Goal: Transaction & Acquisition: Purchase product/service

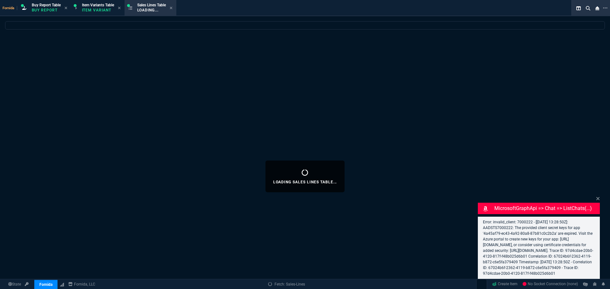
select select "1: BROV"
select select
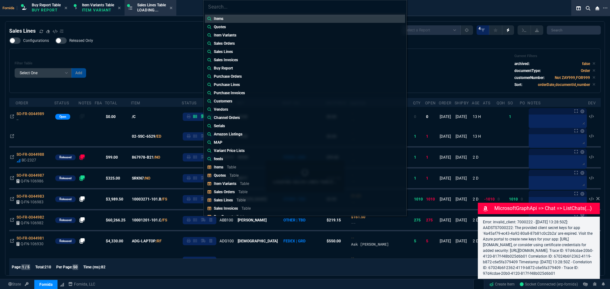
type input "Sales Orders: SO-FR-0044877"
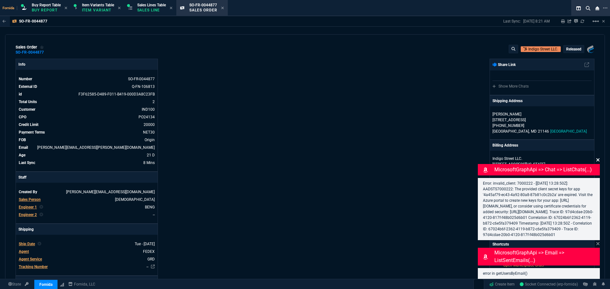
click at [596, 158] on icon at bounding box center [598, 160] width 4 height 5
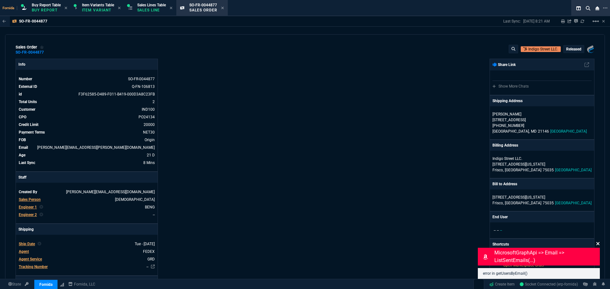
click at [598, 244] on icon at bounding box center [597, 243] width 3 height 3
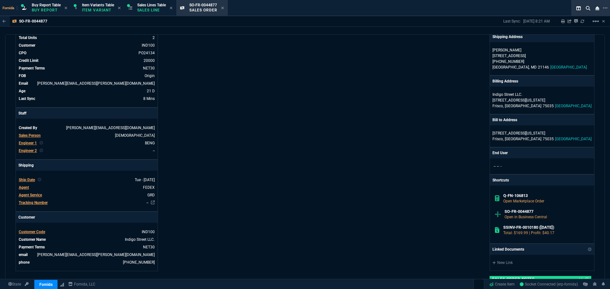
scroll to position [127, 0]
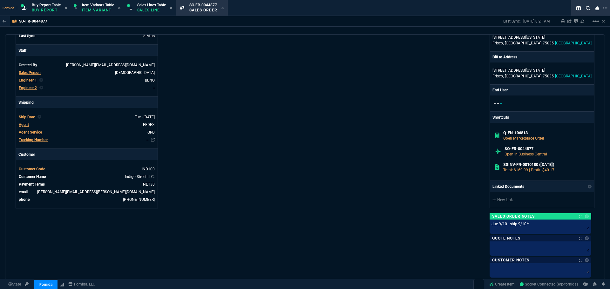
click at [144, 136] on tbody "Ship Date Tue - [DATE] Agent FEDEX Agent Service GRD Tracking Number --" at bounding box center [86, 128] width 137 height 30
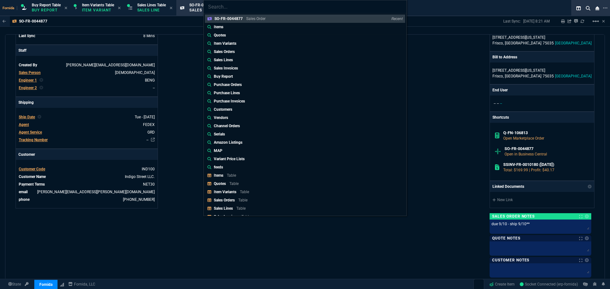
type input "Sales Orders: SO-FR-0044890"
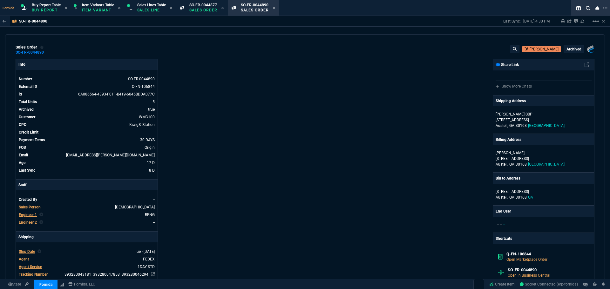
type textarea "RUSH ORDER TO FORNIDA - DOCK CAN SHIP LATE IF NEED BE"
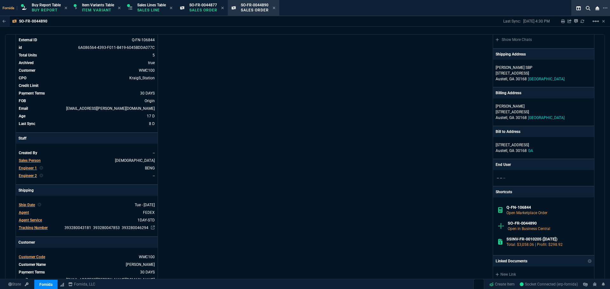
scroll to position [95, 0]
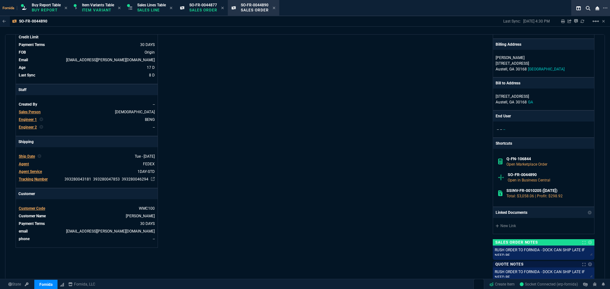
click at [240, 133] on div "Info Number SO-FR-0044890 External ID Q-FN-106844 id 6A086564-4393-F011-B419-60…" at bounding box center [160, 143] width 289 height 361
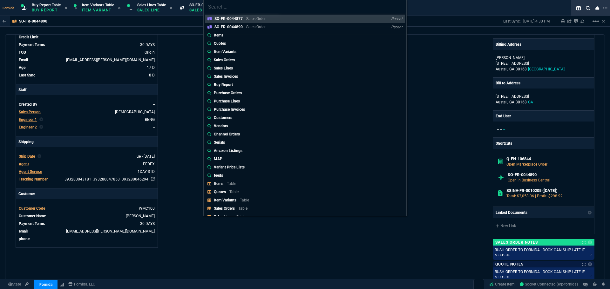
type input "Sales Orders: SO-FR-0044900"
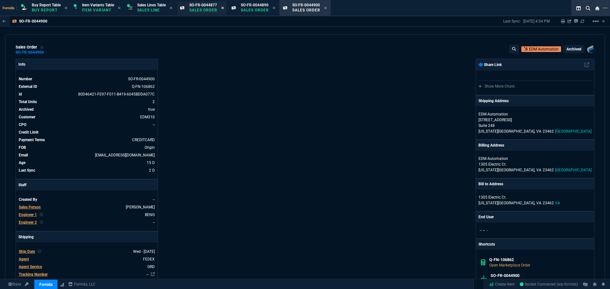
click at [224, 9] on icon at bounding box center [222, 8] width 3 height 4
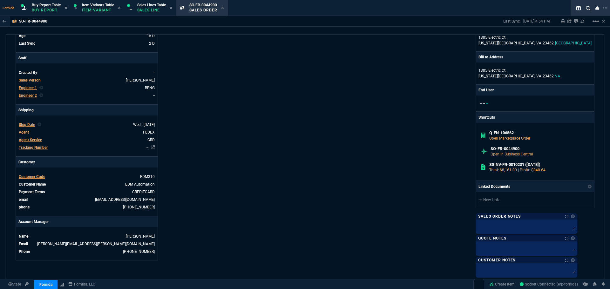
click at [213, 119] on div "Info Number SO-FR-0044900 External ID Q-FN-106862 id 80D46421-FE97-F011-B419-60…" at bounding box center [160, 115] width 289 height 367
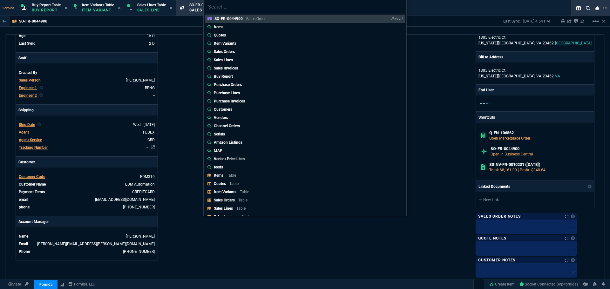
type input "Sales Orders: SO-FR-0044923"
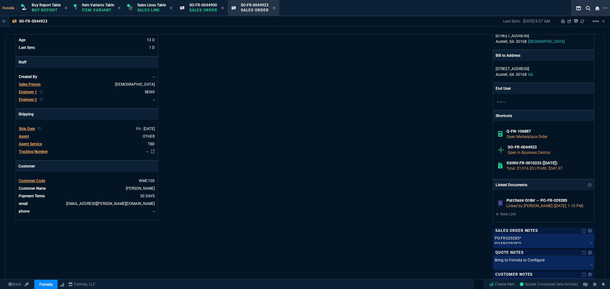
scroll to position [222, 0]
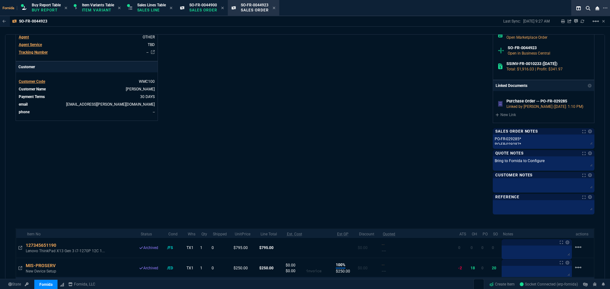
click at [228, 184] on div "Info Number SO-FR-0044923 External ID Q-FN-106887 id 43233697-8898-F011-B419-00…" at bounding box center [160, 24] width 289 height 377
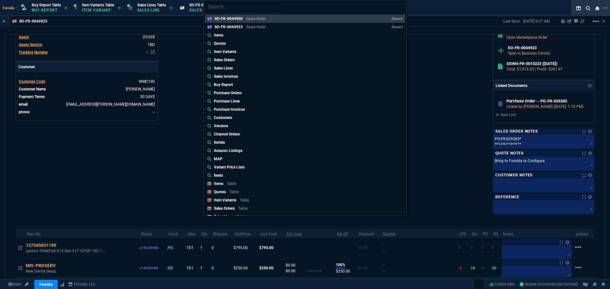
type input "Sales Orders: SO-FR-0044932"
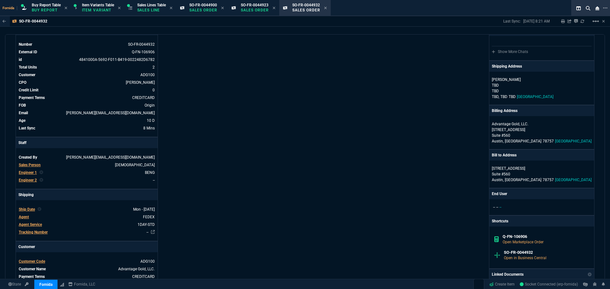
scroll to position [0, 0]
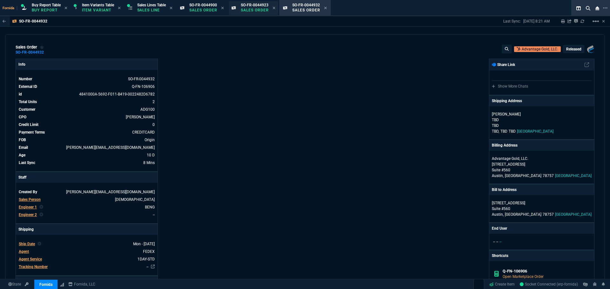
drag, startPoint x: 277, startPoint y: 8, endPoint x: 241, endPoint y: 9, distance: 35.9
click at [224, 9] on icon at bounding box center [222, 8] width 3 height 4
click at [148, 10] on p "Sales Line" at bounding box center [151, 10] width 29 height 5
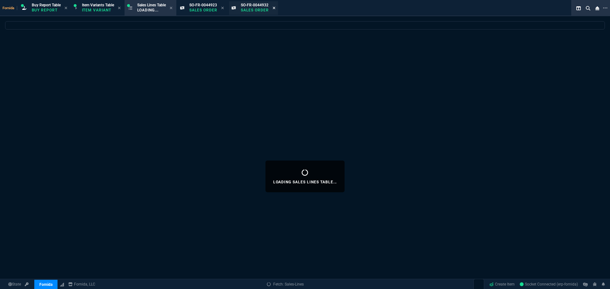
click at [224, 9] on icon at bounding box center [222, 8] width 3 height 4
select select
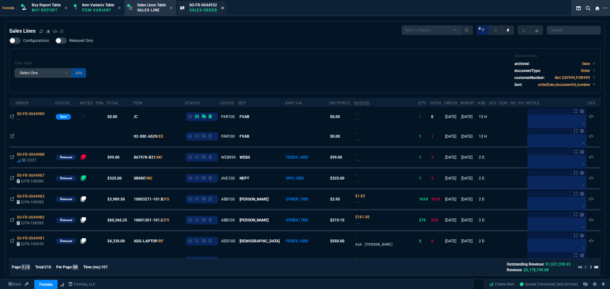
click at [224, 8] on icon at bounding box center [222, 8] width 3 height 4
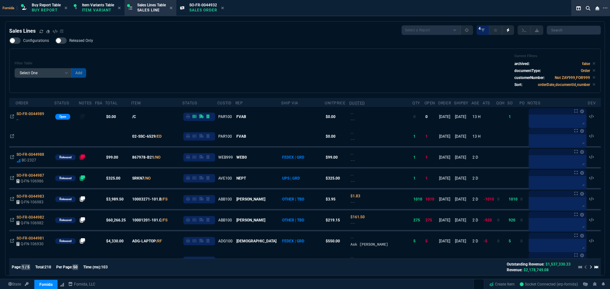
click at [212, 75] on div "Filter Table Select One Add Filter () Age () ATS () Cond (itemVariantCode) Cust…" at bounding box center [305, 71] width 581 height 34
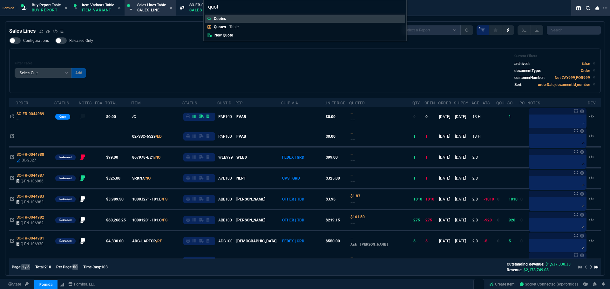
type input "quote"
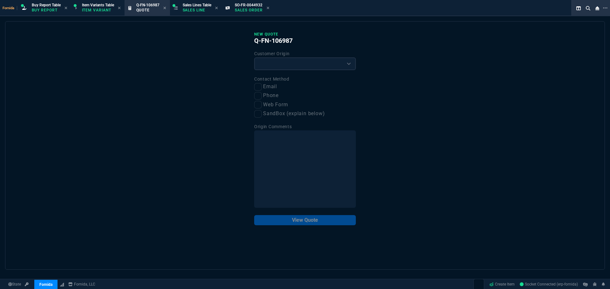
click at [270, 56] on label "Customer Origin" at bounding box center [272, 53] width 36 height 5
click at [272, 69] on select "Existing Customer Amazon Lead (first order) Website Lead (first order) Called (…" at bounding box center [305, 63] width 102 height 13
select select "existing"
click at [254, 58] on select "Existing Customer Amazon Lead (first order) Website Lead (first order) Called (…" at bounding box center [305, 63] width 102 height 13
click at [259, 91] on div "Contact Method Email Phone Web Form SandBox (explain below)" at bounding box center [305, 96] width 102 height 43
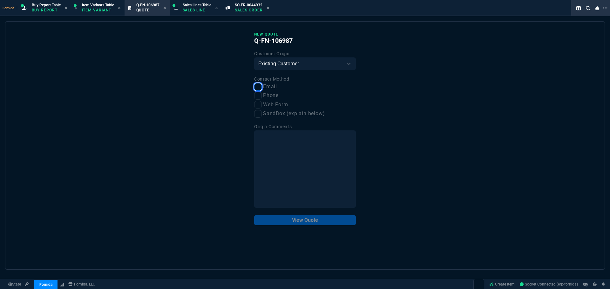
click at [258, 88] on input "Email" at bounding box center [258, 87] width 8 height 8
checkbox input "true"
click at [321, 224] on button "View Quote" at bounding box center [305, 220] width 102 height 10
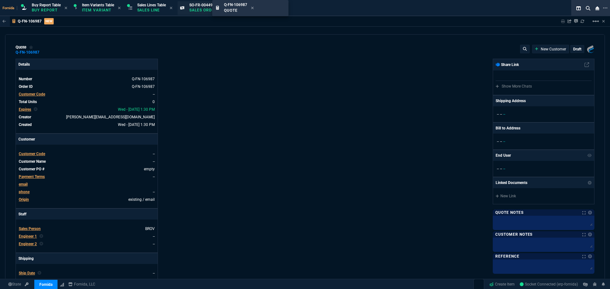
drag, startPoint x: 161, startPoint y: 11, endPoint x: 239, endPoint y: 11, distance: 77.8
click at [224, 9] on icon at bounding box center [222, 8] width 3 height 3
click at [24, 94] on span "Customer Code" at bounding box center [32, 94] width 26 height 4
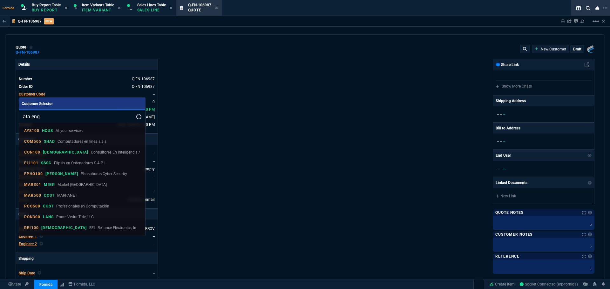
click at [40, 119] on input "ata eng" at bounding box center [82, 116] width 126 height 13
click at [39, 120] on input "ata eng" at bounding box center [82, 116] width 126 height 13
click at [50, 112] on input "ata e" at bounding box center [80, 116] width 123 height 13
type input "ata eng"
click at [248, 119] on div at bounding box center [305, 144] width 610 height 289
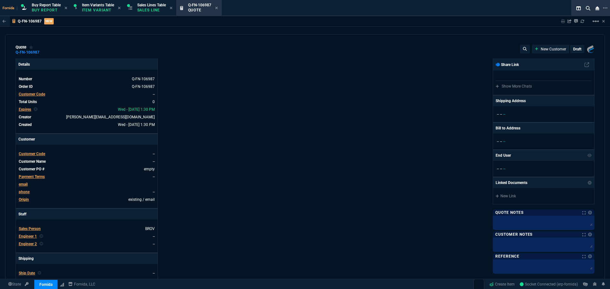
click at [35, 96] on span "Customer Code" at bounding box center [32, 94] width 26 height 4
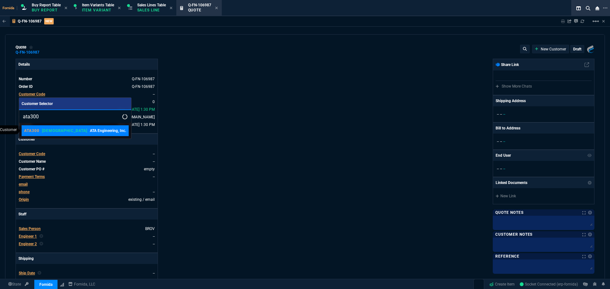
type input "ata300"
click at [70, 127] on link "ATA300 VAHI ATA Engineering, Inc." at bounding box center [75, 130] width 107 height 11
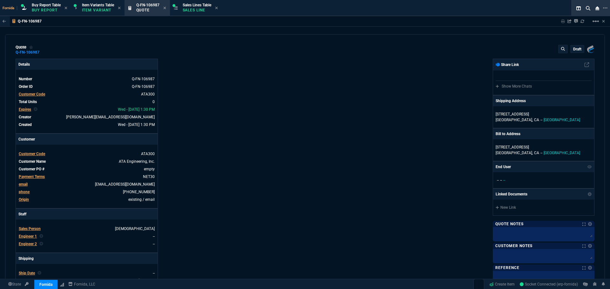
scroll to position [95, 0]
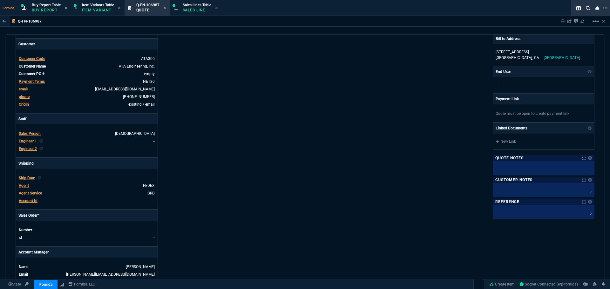
click at [27, 143] on span "Engineer 1" at bounding box center [28, 141] width 18 height 4
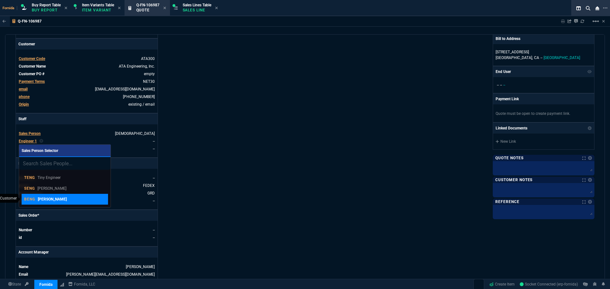
click at [48, 198] on p "[PERSON_NAME]" at bounding box center [52, 200] width 29 height 6
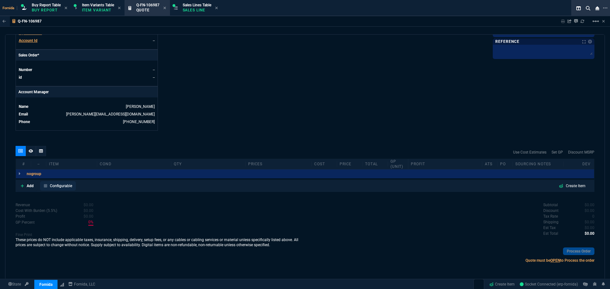
scroll to position [256, 0]
click at [24, 188] on fa-icon at bounding box center [22, 186] width 3 height 4
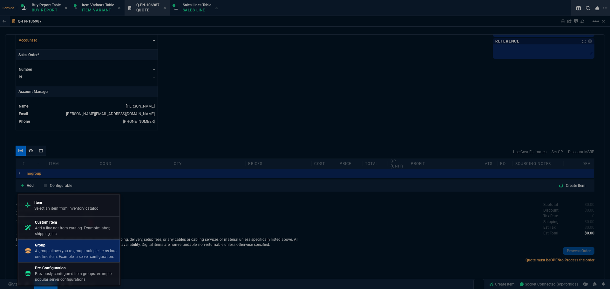
click at [65, 253] on p "A group allows you to group multiple items into one line item. Example: a serve…" at bounding box center [76, 253] width 82 height 11
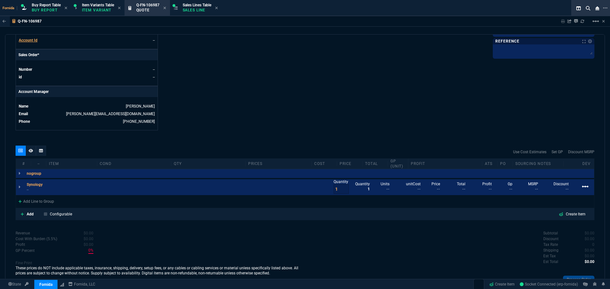
click at [581, 191] on mat-icon "linear_scale" at bounding box center [585, 187] width 8 height 8
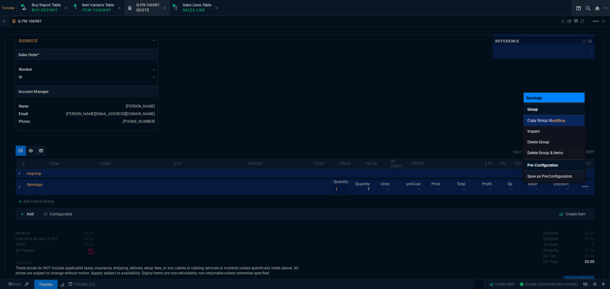
click at [554, 118] on link "Copy Group Id ut65cs" at bounding box center [553, 120] width 61 height 11
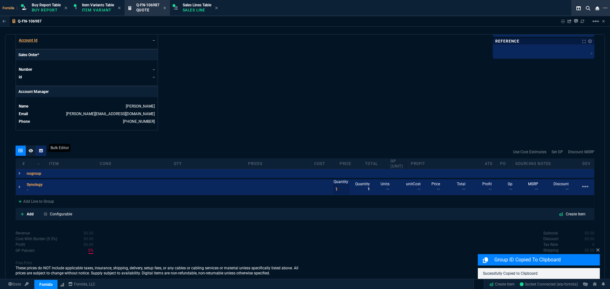
click at [41, 151] on icon at bounding box center [41, 150] width 4 height 3
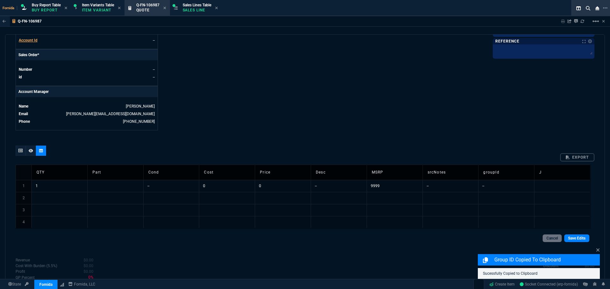
drag, startPoint x: 114, startPoint y: 188, endPoint x: 91, endPoint y: 192, distance: 22.9
click at [114, 188] on td at bounding box center [115, 186] width 56 height 12
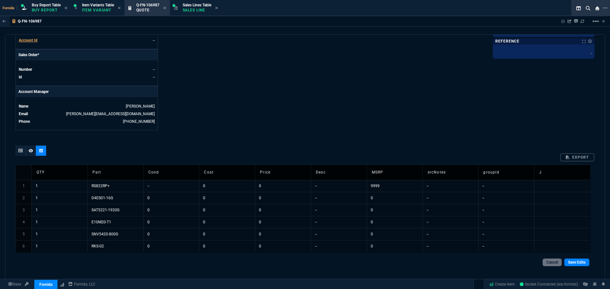
click at [502, 190] on td "--" at bounding box center [506, 186] width 56 height 12
drag, startPoint x: 428, startPoint y: 196, endPoint x: 423, endPoint y: 195, distance: 4.2
click at [423, 195] on td "--" at bounding box center [450, 198] width 56 height 12
click at [397, 185] on td "9999" at bounding box center [395, 186] width 56 height 12
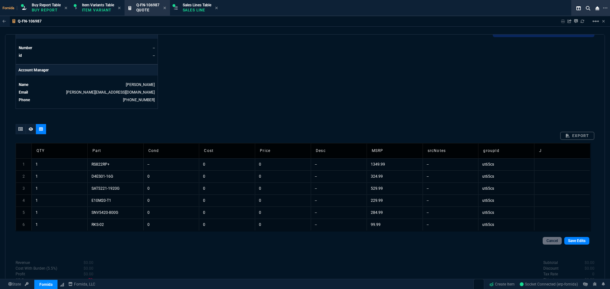
scroll to position [288, 0]
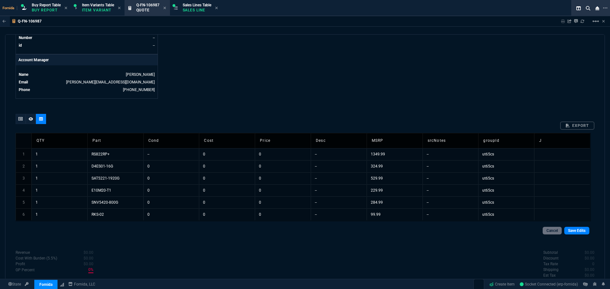
click at [71, 153] on td "1" at bounding box center [59, 154] width 56 height 12
click at [284, 155] on td "0" at bounding box center [283, 154] width 56 height 12
click at [208, 155] on td "0" at bounding box center [227, 154] width 56 height 12
drag, startPoint x: 157, startPoint y: 153, endPoint x: 160, endPoint y: 157, distance: 5.2
click at [157, 153] on td "--" at bounding box center [171, 154] width 56 height 12
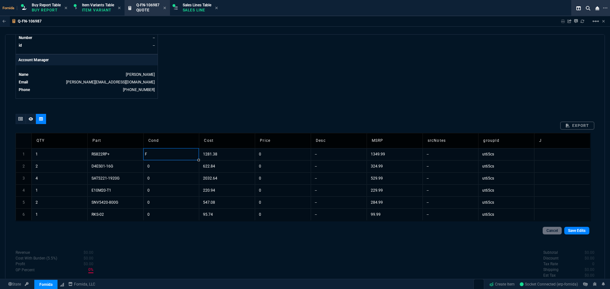
type input "FS"
click at [158, 153] on td "FS" at bounding box center [171, 154] width 56 height 12
drag, startPoint x: 198, startPoint y: 160, endPoint x: 187, endPoint y: 218, distance: 59.4
click at [270, 101] on div "quote Q-FN-106987 draft Fornida, LLC [STREET_ADDRESS] Details Number Q-FN-10698…" at bounding box center [305, 157] width 600 height 246
click at [423, 155] on tr "1 1 RS822RP+ FS 1281.38 0 -- 1349.99 -- ut65cs" at bounding box center [303, 154] width 574 height 12
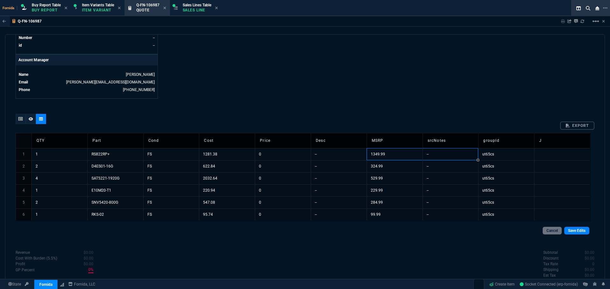
click at [439, 158] on td "--" at bounding box center [450, 154] width 56 height 12
click at [443, 153] on td "--" at bounding box center [450, 154] width 56 height 12
click at [448, 157] on td "Quote#: 153956769" at bounding box center [450, 154] width 56 height 12
click at [440, 155] on td "Quote#: 153956769" at bounding box center [450, 154] width 56 height 12
drag, startPoint x: 460, startPoint y: 157, endPoint x: 473, endPoint y: 158, distance: 13.4
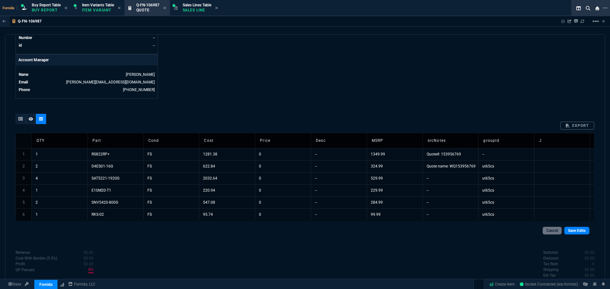
click at [461, 156] on td "Quote#: 153956769" at bounding box center [450, 154] width 56 height 12
click at [443, 152] on td "Quote#: 153956769" at bounding box center [450, 154] width 56 height 12
click at [466, 158] on td "Quote#: 153956769 - Quote name: WQ153956769" at bounding box center [450, 154] width 56 height 12
drag, startPoint x: 477, startPoint y: 160, endPoint x: 472, endPoint y: 213, distance: 52.7
click at [451, 105] on div "quote Q-FN-106987 draft Fornida, LLC [STREET_ADDRESS] Details Number Q-FN-10698…" at bounding box center [305, 157] width 600 height 246
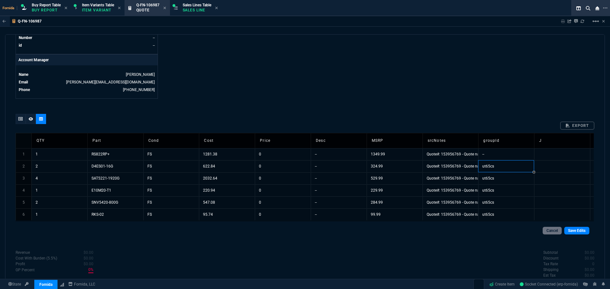
click at [496, 166] on td "ut65cs" at bounding box center [506, 166] width 56 height 12
type textarea "ut65cs"
click at [493, 157] on td "--" at bounding box center [506, 154] width 56 height 12
click at [576, 232] on link "Save Edits" at bounding box center [576, 231] width 25 height 8
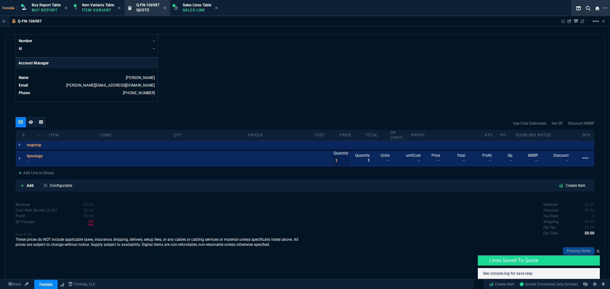
scroll to position [285, 0]
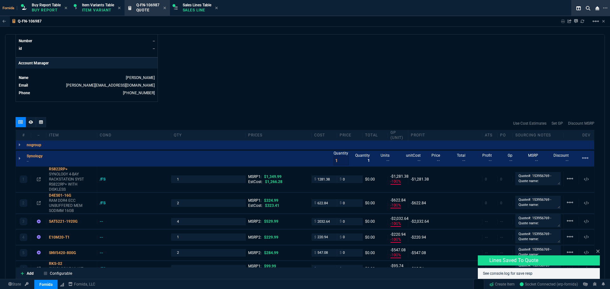
type input "-100"
type input "-1281"
type input "-100"
type input "-623"
type input "-100"
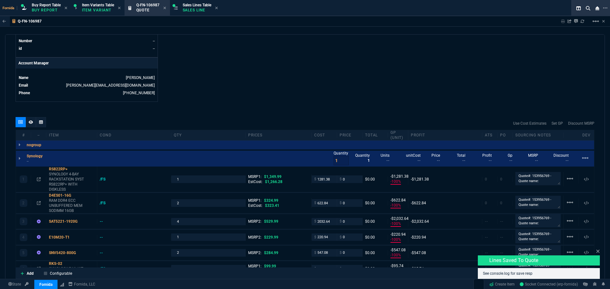
type input "-2033"
type input "-100"
type input "-221"
type input "-100"
type input "-547"
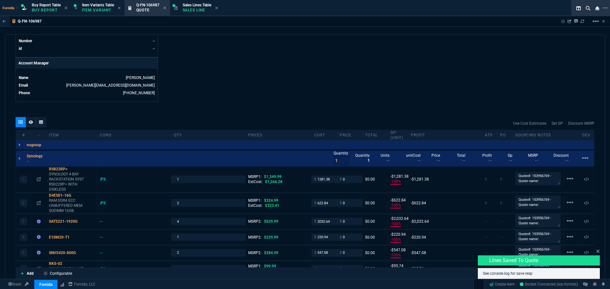
type input "-100"
type input "-96"
type input "100"
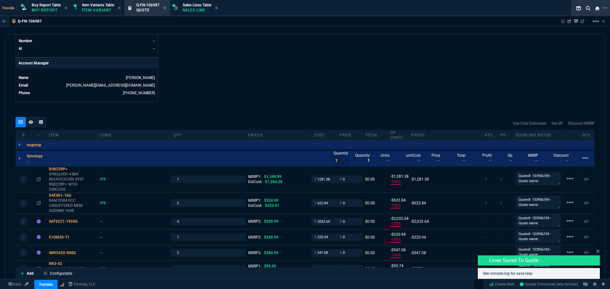
type input "100"
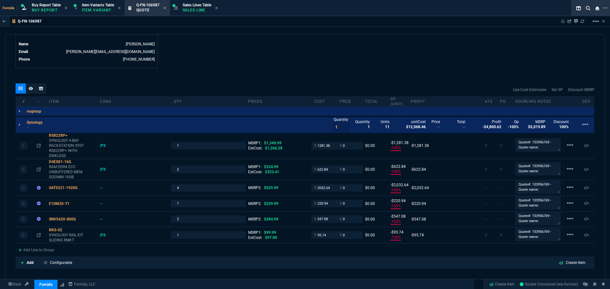
scroll to position [380, 0]
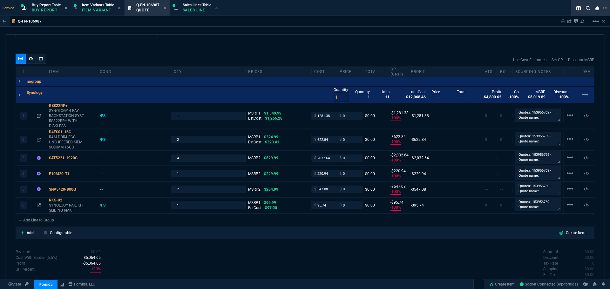
click at [42, 61] on icon at bounding box center [41, 59] width 4 height 4
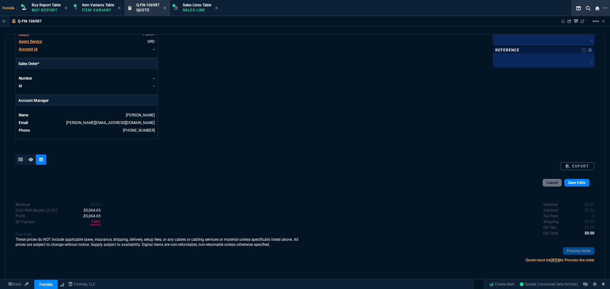
scroll to position [348, 0]
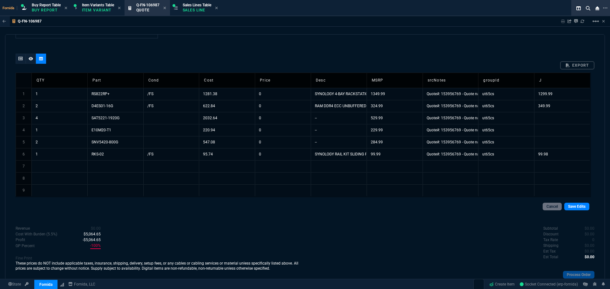
drag, startPoint x: 327, startPoint y: 96, endPoint x: 362, endPoint y: 134, distance: 52.4
click at [327, 96] on td "SYNOLOGY 4-BAY RACKSTATION SYST RS822RP+ WITH DISKLESS" at bounding box center [339, 94] width 56 height 12
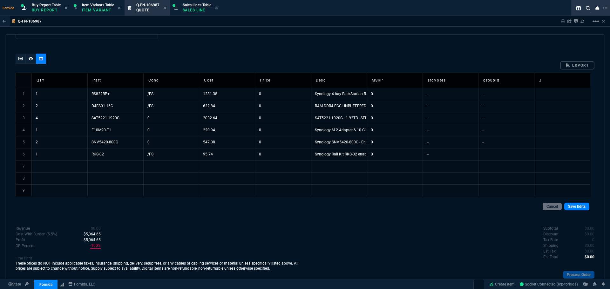
click at [364, 184] on td at bounding box center [339, 178] width 56 height 12
click at [575, 207] on link "Save Edits" at bounding box center [576, 207] width 25 height 8
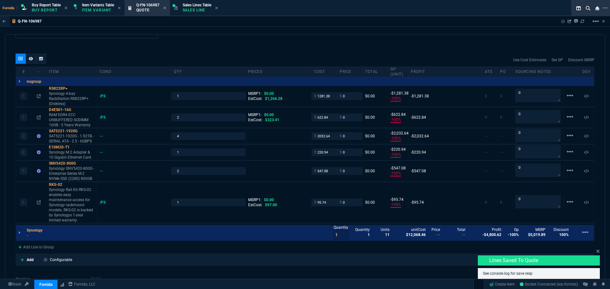
type input "-100"
type input "-1281"
type input "-100"
type input "-623"
type input "-100"
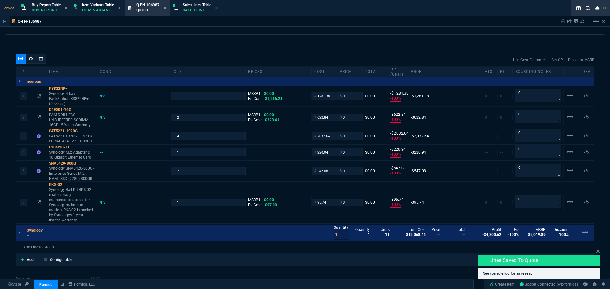
type input "-2033"
type input "-100"
type input "-221"
type input "-100"
type input "-547"
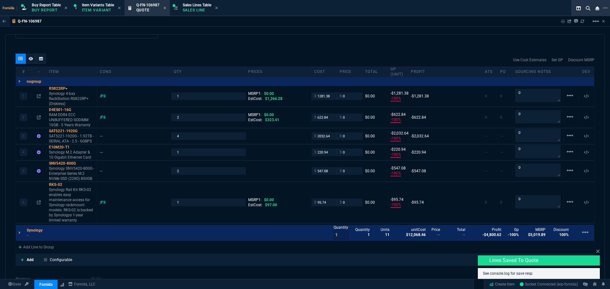
type input "-100"
type input "-96"
click at [177, 61] on div "Use Cost Estimates Set GP Discount MSRP" at bounding box center [305, 60] width 579 height 13
drag, startPoint x: 586, startPoint y: 230, endPoint x: 579, endPoint y: 224, distance: 8.6
click at [586, 230] on div "linear_scale" at bounding box center [586, 233] width 15 height 8
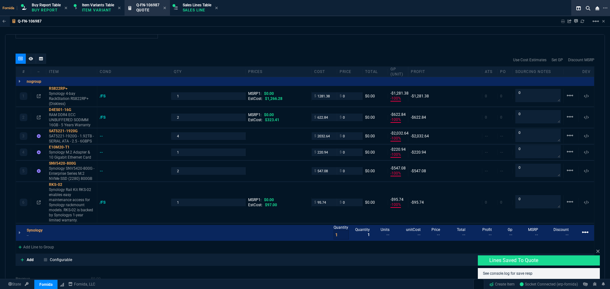
click at [581, 229] on mat-icon "linear_scale" at bounding box center [585, 233] width 8 height 8
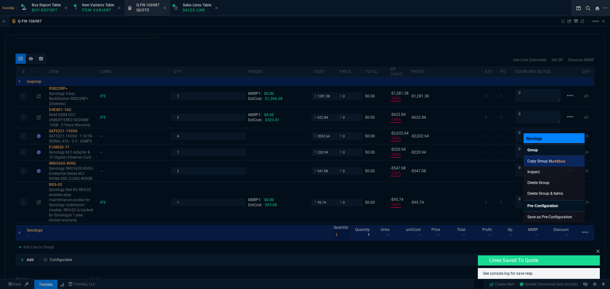
click at [549, 161] on link "Copy Group Id ut65cs" at bounding box center [553, 161] width 61 height 11
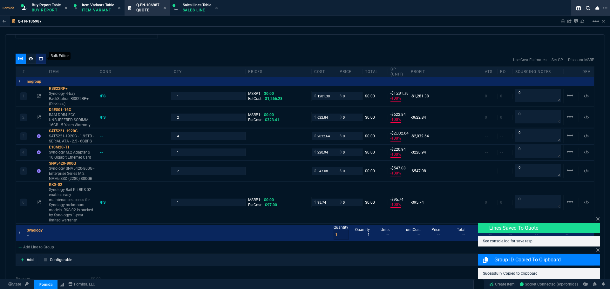
click at [40, 59] on icon at bounding box center [41, 59] width 4 height 4
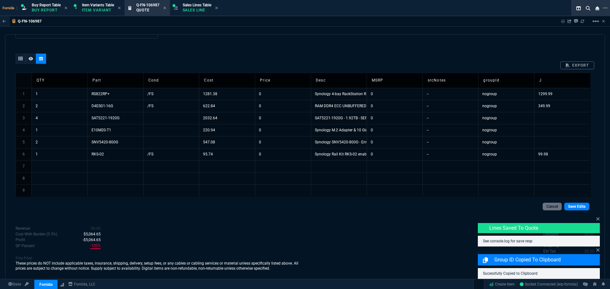
drag, startPoint x: 533, startPoint y: 94, endPoint x: 538, endPoint y: 94, distance: 5.4
click at [533, 93] on td "nogroup" at bounding box center [506, 94] width 56 height 12
click at [502, 93] on td "ut65cs" at bounding box center [506, 94] width 56 height 12
drag, startPoint x: 533, startPoint y: 100, endPoint x: 527, endPoint y: 148, distance: 48.7
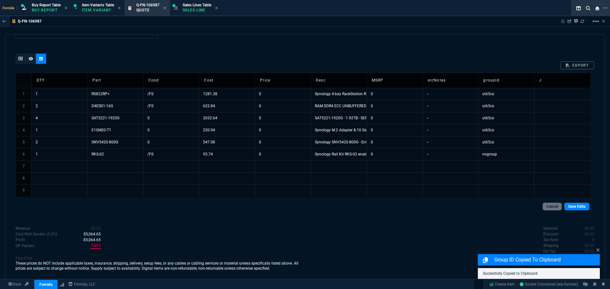
click at [407, 92] on td "0" at bounding box center [395, 94] width 56 height 12
click at [400, 48] on div "quote Q-FN-106987 draft Fornida, LLC [STREET_ADDRESS] Details Number Q-FN-10698…" at bounding box center [305, 157] width 600 height 246
drag, startPoint x: 346, startPoint y: 97, endPoint x: 297, endPoint y: 139, distance: 64.9
click at [341, 150] on tbody "1 1 RS822RP+ /FS 1281.38 0 Synology 4-bay RackStation RS822RP+ (Diskless) 1349.…" at bounding box center [303, 142] width 574 height 109
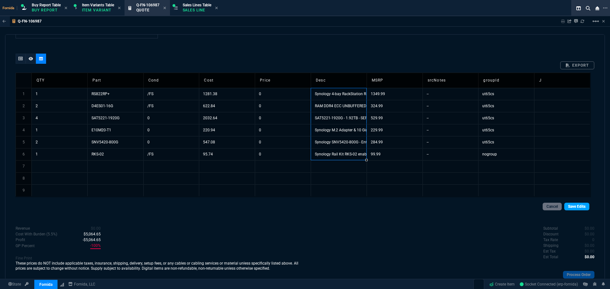
click at [575, 204] on link "Save Edits" at bounding box center [576, 207] width 25 height 8
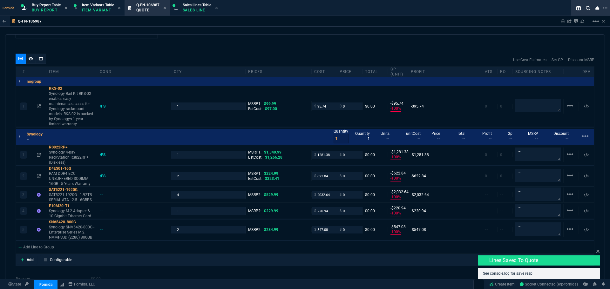
type input "-100"
type input "-96"
type input "-100"
type input "-1281"
type input "-100"
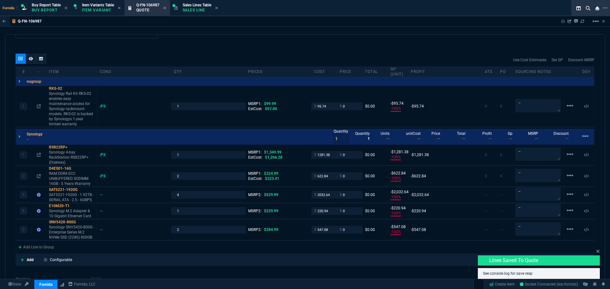
type input "-623"
type input "-100"
type input "-2033"
type input "-100"
type input "-221"
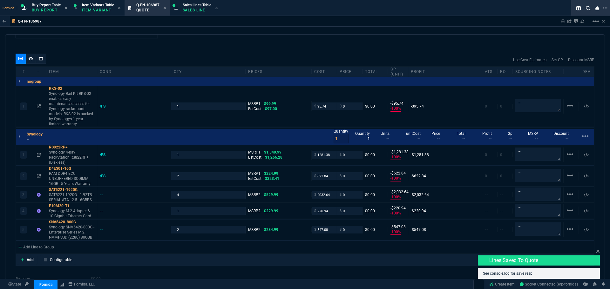
type input "-100"
type input "-547"
type input "100"
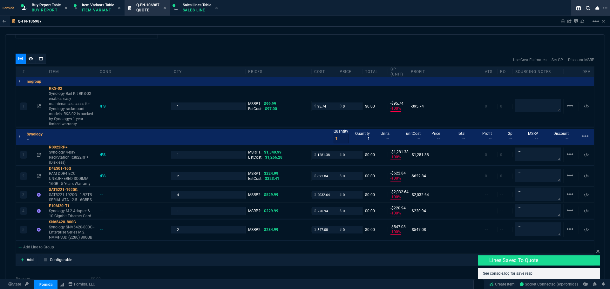
type input "100"
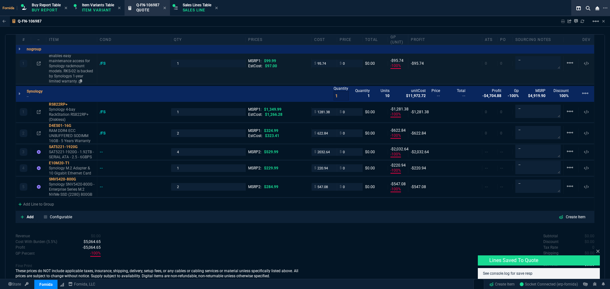
scroll to position [380, 0]
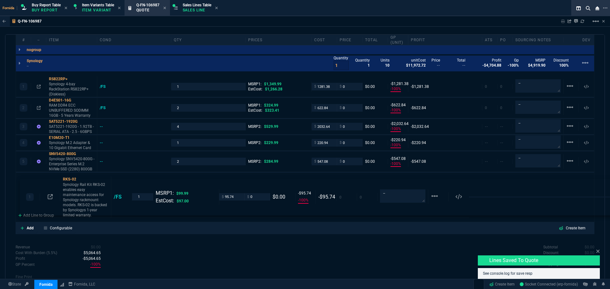
drag, startPoint x: 64, startPoint y: 73, endPoint x: 70, endPoint y: 200, distance: 126.5
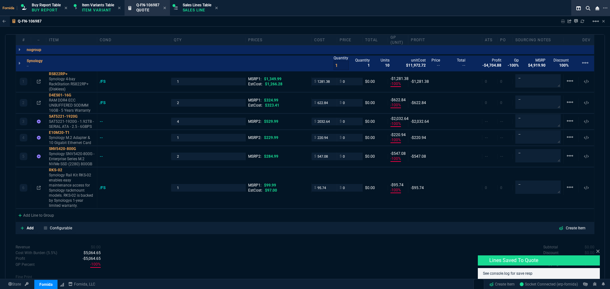
type input "-100"
type input "-96"
type input "100"
drag, startPoint x: 73, startPoint y: 185, endPoint x: 78, endPoint y: 196, distance: 12.4
click at [73, 185] on p "Synology Rail Kit RKS-02 enables easy maintenance access for Synology rackmount…" at bounding box center [71, 191] width 45 height 36
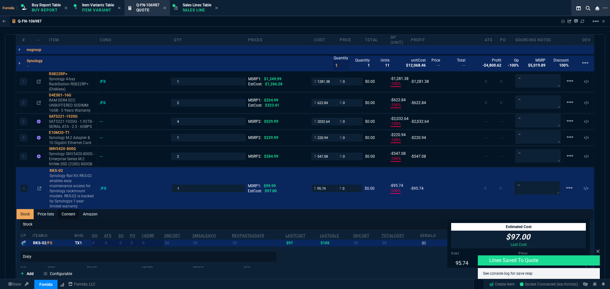
click at [75, 209] on link "Content" at bounding box center [68, 214] width 21 height 10
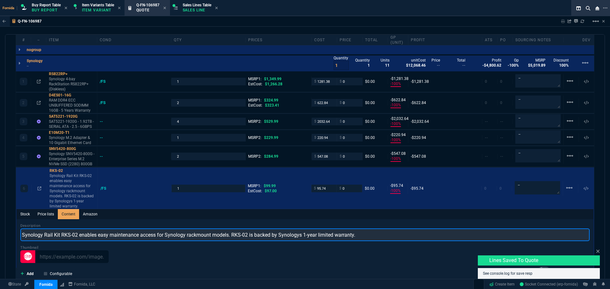
scroll to position [0, 0]
drag, startPoint x: 380, startPoint y: 228, endPoint x: 76, endPoint y: 236, distance: 304.1
click at [76, 236] on input "Synology Rail Kit RKS-02 enables easy maintenance access for Synology rackmount…" at bounding box center [304, 235] width 569 height 13
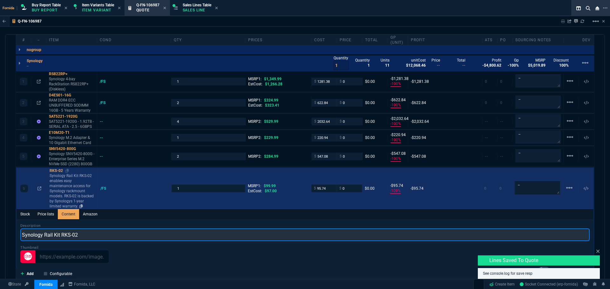
type input "Synology Rail Kit RKS-02"
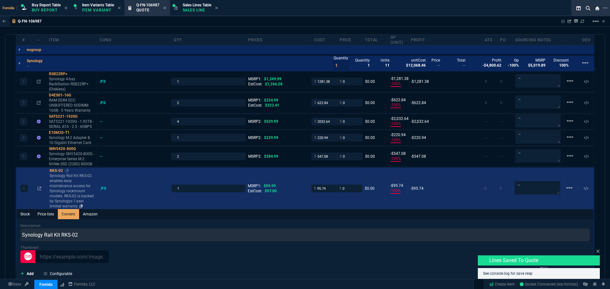
click at [63, 189] on p "Synology Rail Kit RKS-02 enables easy maintenance access for Synology rackmount…" at bounding box center [72, 191] width 45 height 36
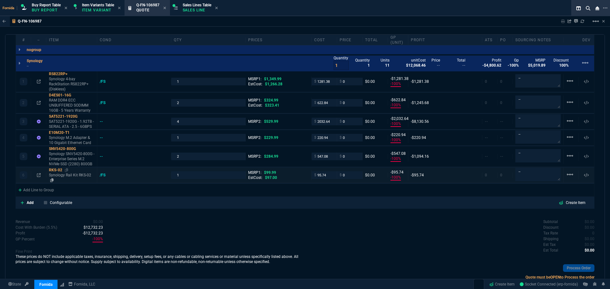
type input "100"
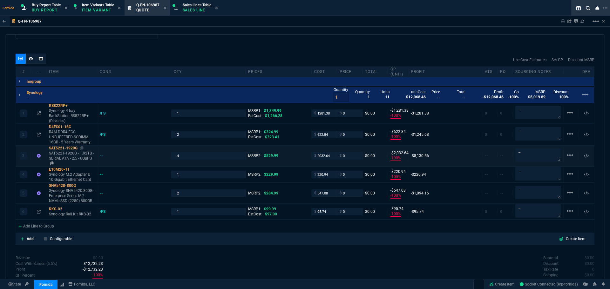
click at [71, 155] on p "SAT5221-1920G - 1.92TB - SERIAL ATA - 2.5 - 6GBPS" at bounding box center [71, 158] width 45 height 15
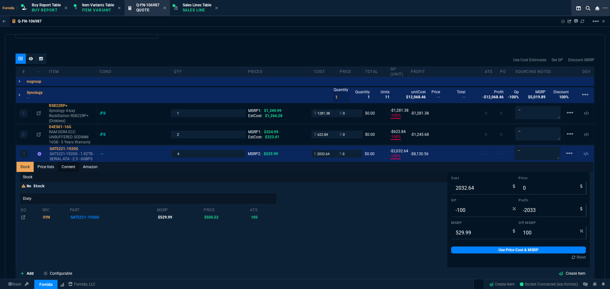
click at [70, 168] on link "Content" at bounding box center [68, 167] width 21 height 10
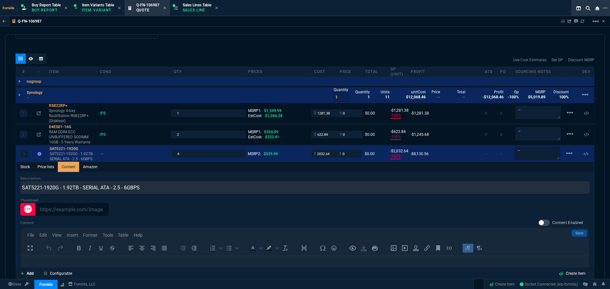
scroll to position [0, 0]
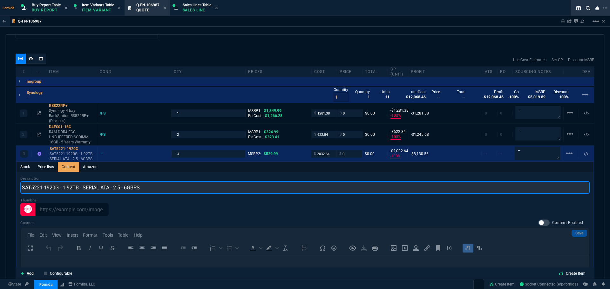
drag, startPoint x: 63, startPoint y: 190, endPoint x: 19, endPoint y: 193, distance: 44.0
click at [10, 190] on div "quote Q-FN-106987 draft Fornida, LLC [STREET_ADDRESS] Details Number Q-FN-10698…" at bounding box center [305, 157] width 600 height 246
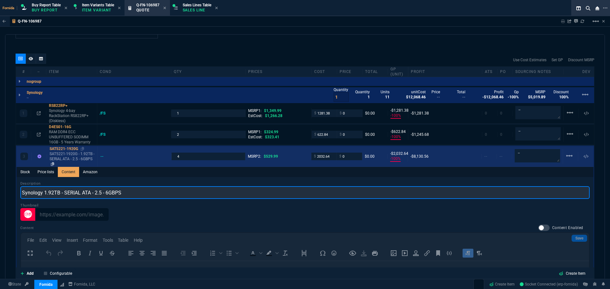
type input "Synology 1.92TB - SERIAL ATA - 2.5 - 6GBPS"
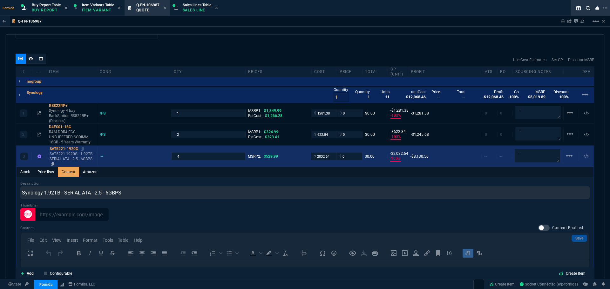
click at [72, 159] on p "SAT5221-1920G - 1.92TB - SERIAL ATA - 2.5 - 6GBPS" at bounding box center [72, 159] width 45 height 15
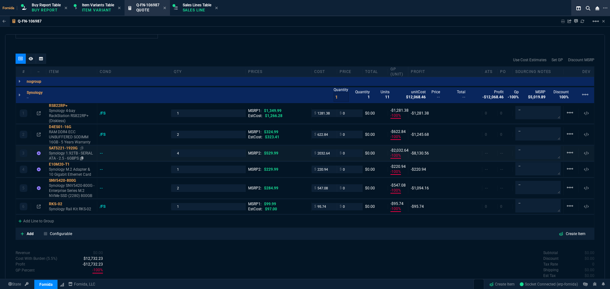
type input "-100"
type input "-2033"
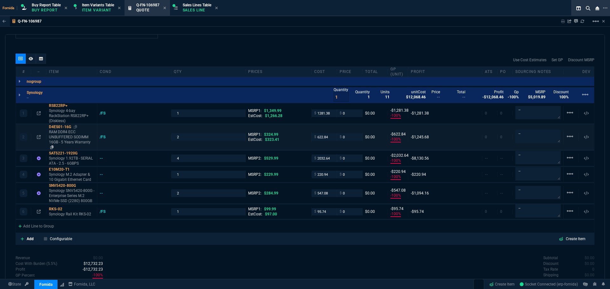
type input "100"
click at [71, 137] on p "RAM DDR4 ECC UNBUFFERED SODIMM 16GB - 5 Years Warranty" at bounding box center [71, 140] width 45 height 20
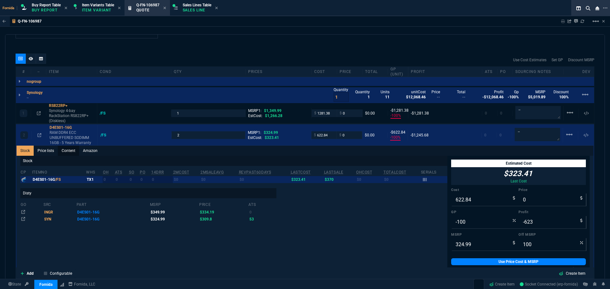
click at [57, 152] on link "Price lists" at bounding box center [46, 151] width 24 height 10
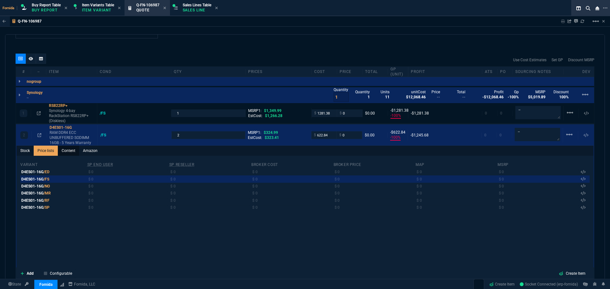
click at [63, 152] on link "Content" at bounding box center [68, 151] width 21 height 10
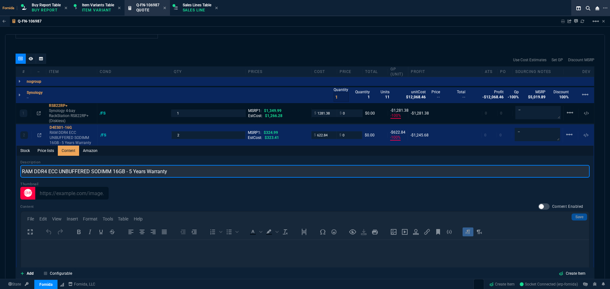
click at [21, 173] on input "RAM DDR4 ECC UNBUFFERED SODIMM 16GB - 5 Years Warranty" at bounding box center [304, 171] width 569 height 13
drag, startPoint x: 207, startPoint y: 174, endPoint x: 147, endPoint y: 177, distance: 60.1
click at [147, 177] on input "Synology RAM DDR4 ECC UNBUFFERED SODIMM 16GB - 5 Years Warranty" at bounding box center [304, 171] width 569 height 13
type input "Synology RAM DDR4 ECC UNBUFFERED SODIMM 16GB"
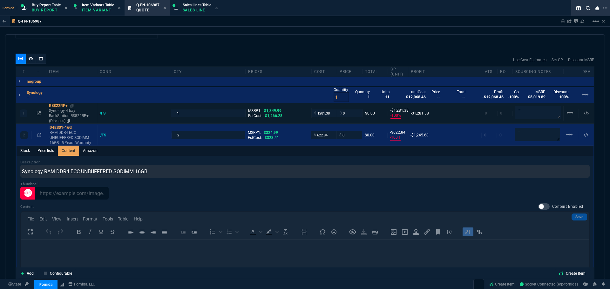
click at [60, 135] on p "RAM DDR4 ECC UNBUFFERED SODIMM 16GB - 5 Years Warranty" at bounding box center [72, 137] width 45 height 15
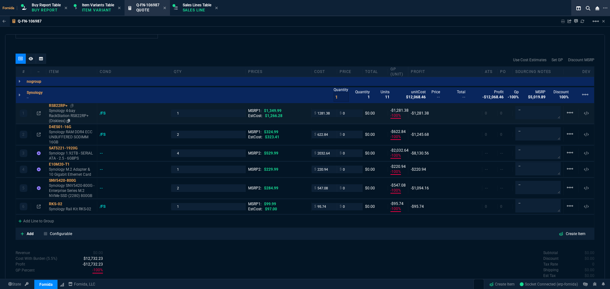
type input "-100"
type input "-623"
type input "100"
click at [74, 106] on icon at bounding box center [71, 106] width 3 height 4
click at [352, 112] on input "0" at bounding box center [350, 113] width 20 height 7
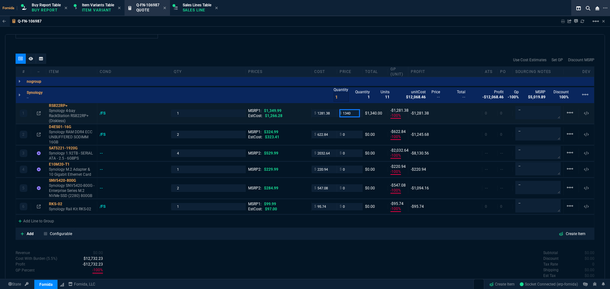
type input "1340"
type input "4"
type input "59"
type input "1"
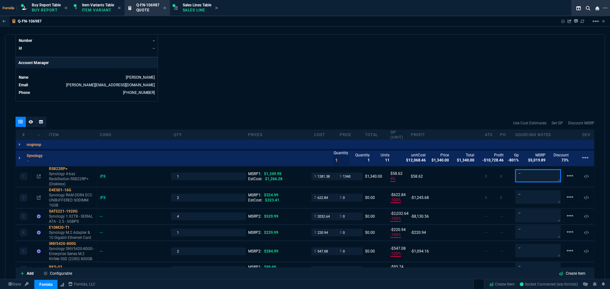
scroll to position [285, 0]
drag, startPoint x: 274, startPoint y: 88, endPoint x: 10, endPoint y: 169, distance: 276.9
click at [518, 178] on textarea "--" at bounding box center [537, 176] width 45 height 13
paste textarea "WQ153956769"
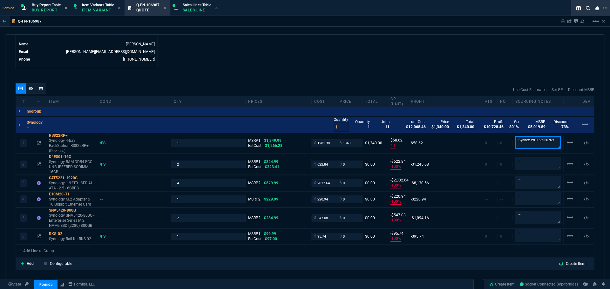
scroll to position [348, 0]
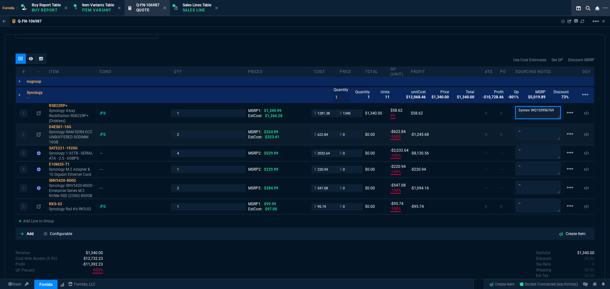
type textarea "Synnex WQ153956769"
click at [528, 135] on textarea "--" at bounding box center [537, 133] width 45 height 13
paste textarea "Synnex WQ153956769"
type textarea "Synnex WQ153956769"
click at [529, 155] on textarea "--" at bounding box center [537, 152] width 45 height 13
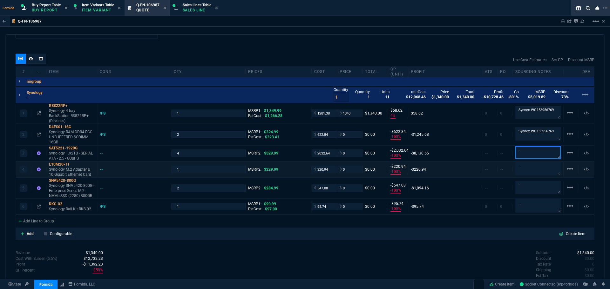
paste textarea "Synnex WQ153956769"
type textarea "Synnex WQ153956769"
click at [527, 173] on textarea "--" at bounding box center [537, 168] width 45 height 13
paste textarea "Synnex WQ153956769"
type textarea "Synnex WQ153956769"
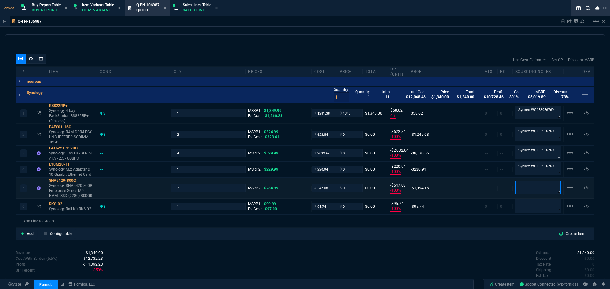
click at [527, 182] on textarea "--" at bounding box center [537, 187] width 45 height 13
paste textarea "Synnex WQ153956769"
type textarea "Synnex WQ153956769"
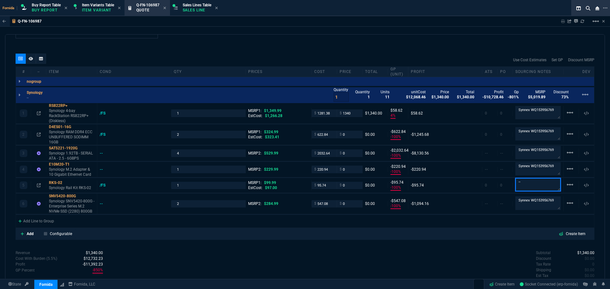
click at [527, 183] on textarea "--" at bounding box center [537, 184] width 45 height 13
paste textarea "Synnex WQ153956769"
type textarea "Synnex WQ153956769"
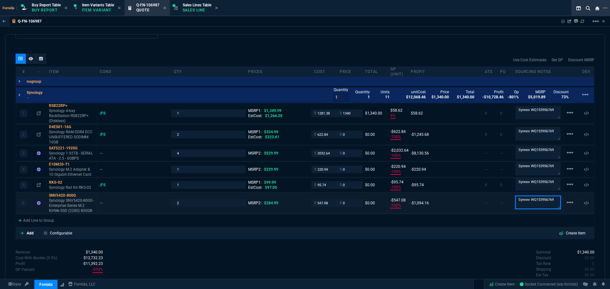
click at [534, 207] on textarea "Synnex WQ153956769" at bounding box center [537, 202] width 45 height 13
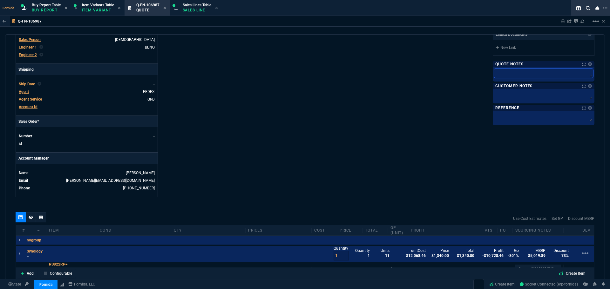
click at [507, 74] on textarea at bounding box center [543, 74] width 99 height 10
paste textarea "Synnex WQ153956769"
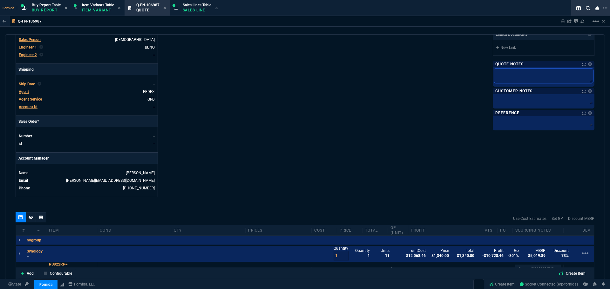
type textarea "Synnex WQ153956769"
click at [409, 98] on div "Fornida, LLC [STREET_ADDRESS] Share Link Show More Chats Shipping Address [STRE…" at bounding box center [449, 33] width 289 height 328
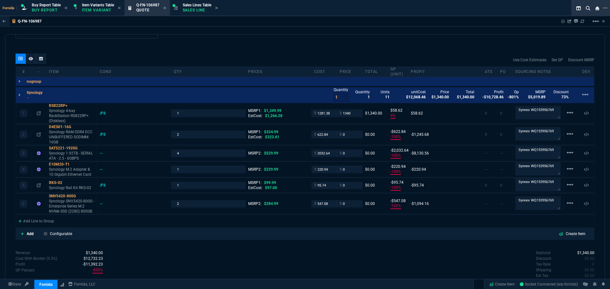
scroll to position [316, 0]
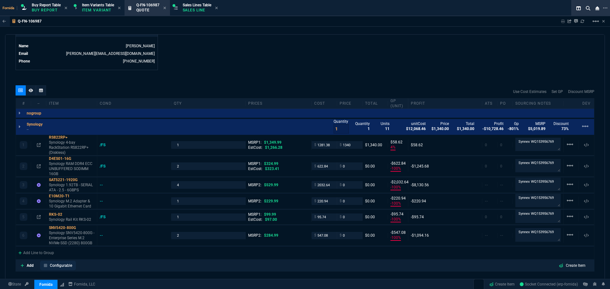
click at [62, 267] on p "Configurable" at bounding box center [61, 266] width 22 height 6
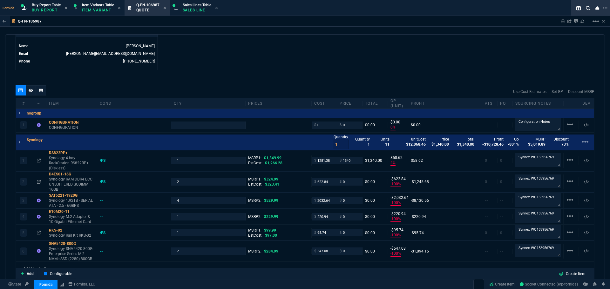
type input "0"
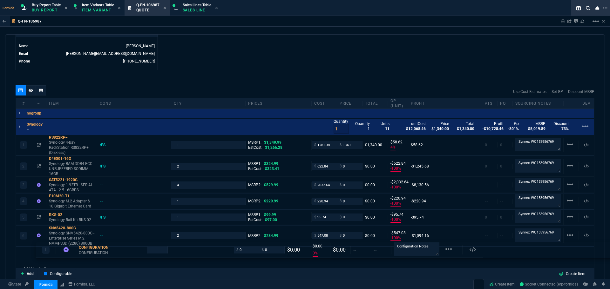
drag, startPoint x: 64, startPoint y: 126, endPoint x: 85, endPoint y: 257, distance: 132.6
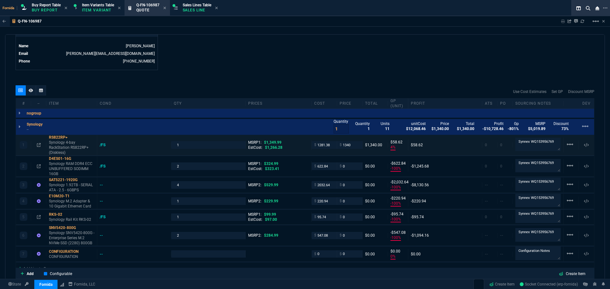
type input "0"
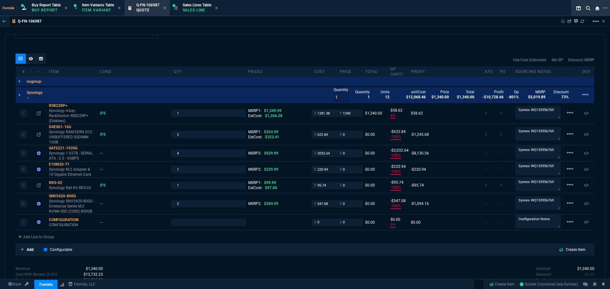
click at [29, 99] on p "--" at bounding box center [37, 97] width 20 height 5
drag, startPoint x: 55, startPoint y: 99, endPoint x: 255, endPoint y: 31, distance: 211.6
click at [55, 99] on p "New - Lead Time 4-7 Days" at bounding box center [49, 97] width 44 height 5
click at [354, 112] on input "1340" at bounding box center [350, 113] width 20 height 7
click at [65, 112] on p "Synology 4-bay RackStation RS822RP+ (Diskless)" at bounding box center [71, 115] width 45 height 15
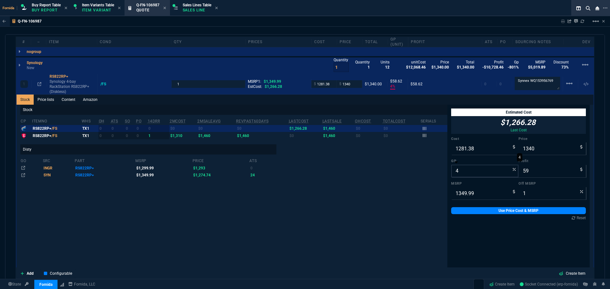
scroll to position [380, 0]
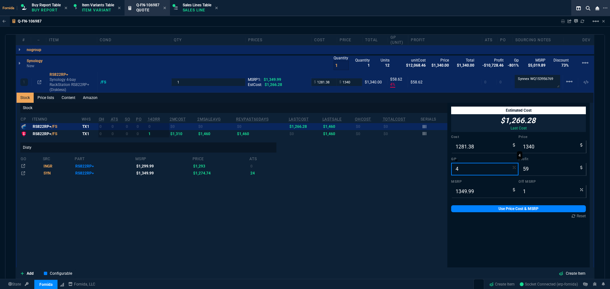
click at [469, 169] on input "4" at bounding box center [484, 169] width 67 height 13
type input "6"
type input "1363"
type input "82"
type input "-1"
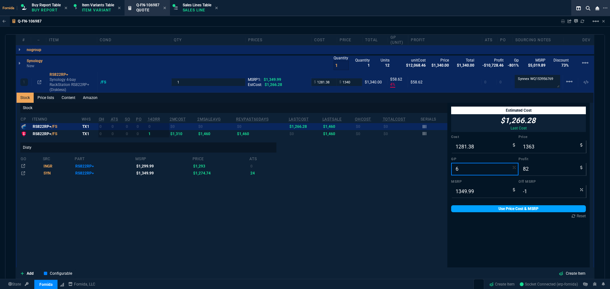
type input "6"
click at [500, 211] on link "Use Price Cost & MSRP" at bounding box center [518, 209] width 135 height 7
type input "1363"
type input "1"
click at [498, 207] on link "Use Price Cost & MSRP" at bounding box center [518, 209] width 135 height 7
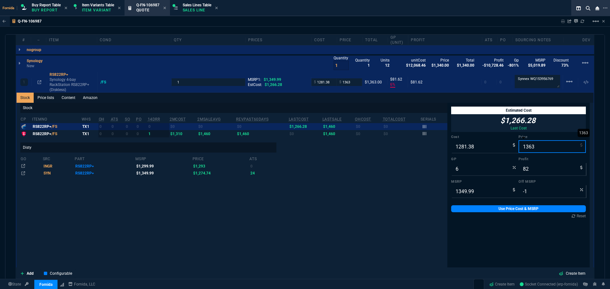
click at [521, 148] on input "1363" at bounding box center [551, 146] width 67 height 13
type input "13"
type input "-9757"
type input "-1268"
type input "99"
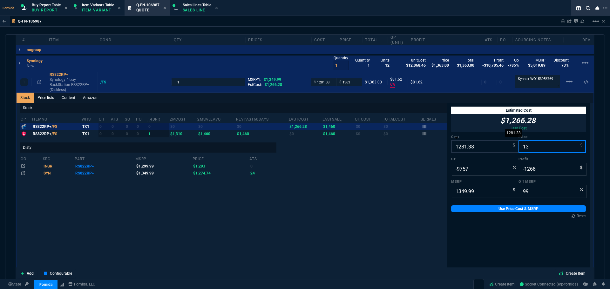
type input "137"
type input "90"
type input "1370"
type input "6"
type input "89"
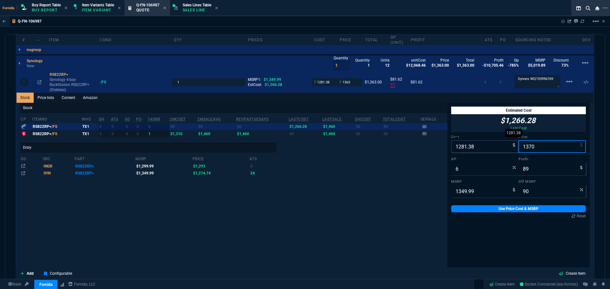
type input "-1"
type input "1370"
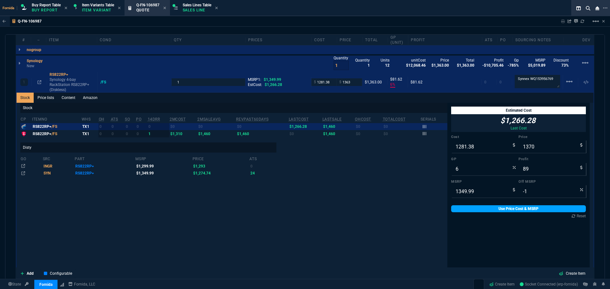
click at [509, 209] on link "Use Price Cost & MSRP" at bounding box center [518, 209] width 135 height 7
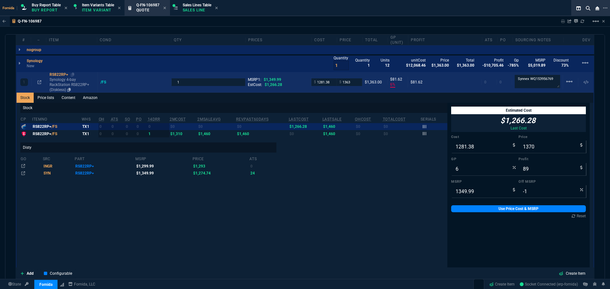
type input "1370"
click at [68, 81] on p "Synology 4-bay RackStation RS822RP+ (Diskless)" at bounding box center [72, 84] width 45 height 15
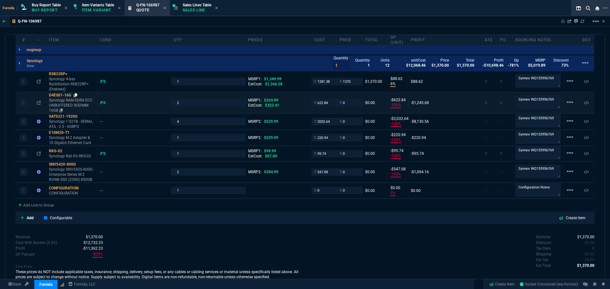
click at [75, 97] on icon at bounding box center [75, 95] width 3 height 4
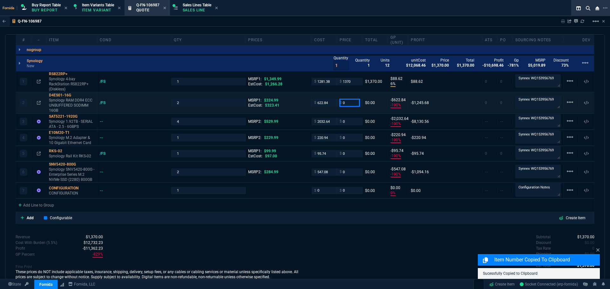
click at [347, 101] on input "0" at bounding box center [350, 102] width 20 height 7
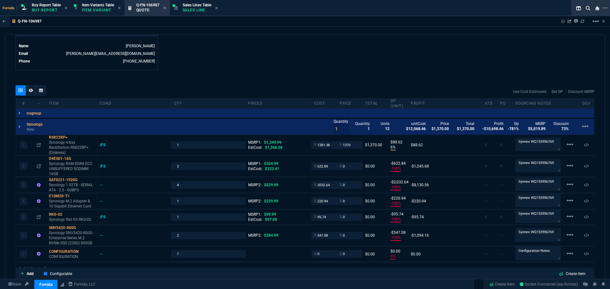
click at [44, 92] on div at bounding box center [41, 90] width 10 height 10
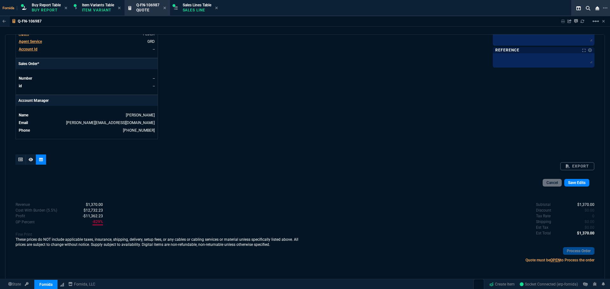
scroll to position [316, 0]
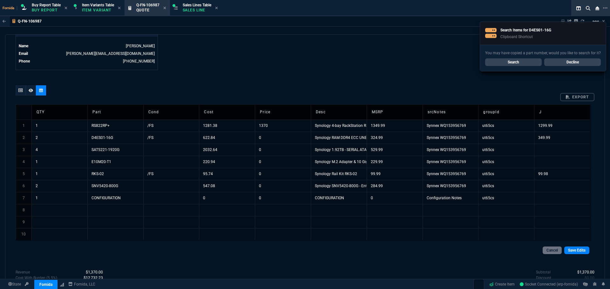
click at [211, 129] on td "1281.38" at bounding box center [227, 126] width 56 height 12
click at [226, 87] on div at bounding box center [305, 91] width 579 height 13
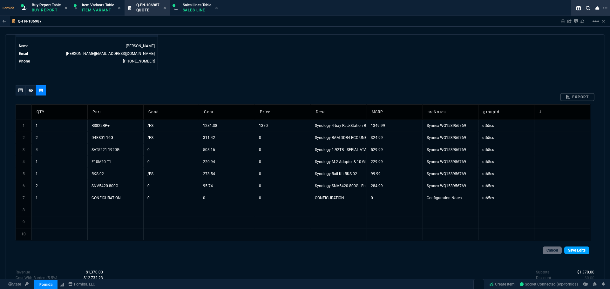
click at [576, 250] on link "Save Edits" at bounding box center [576, 251] width 25 height 8
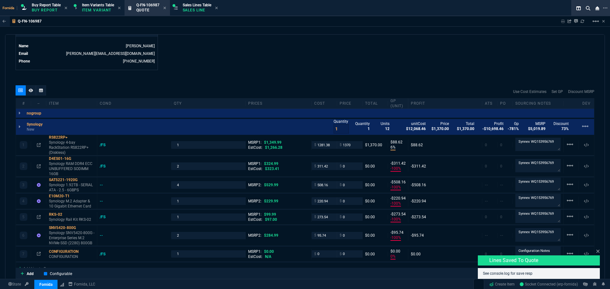
type input "6"
type input "89"
type input "-100"
type input "-311"
type input "-100"
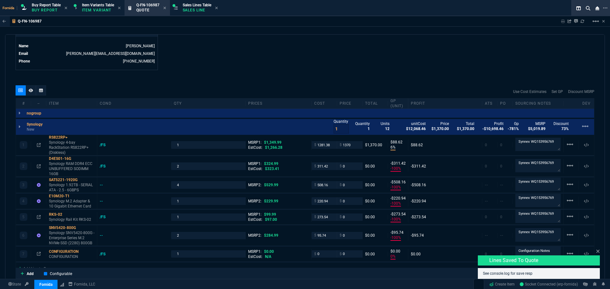
type input "-508"
type input "-100"
type input "-221"
type input "-100"
type input "-274"
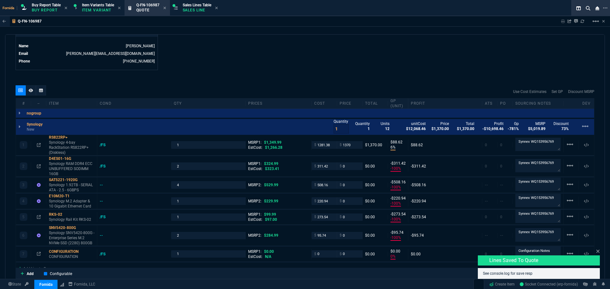
type input "-100"
type input "-96"
type input "0"
type input "-1"
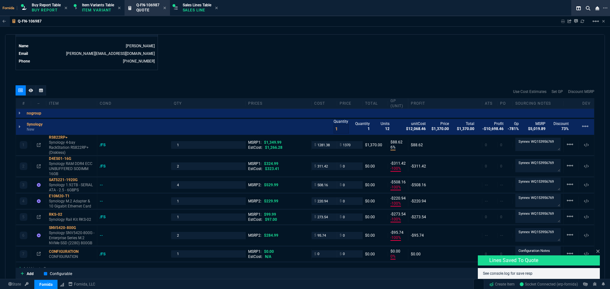
type input "100"
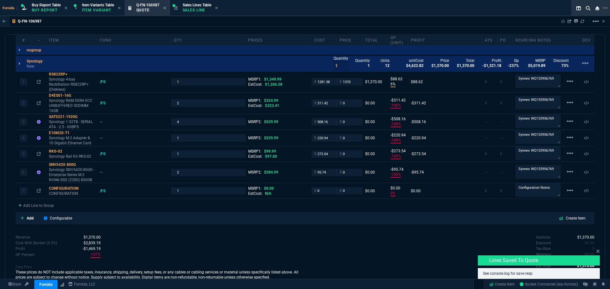
scroll to position [380, 0]
click at [359, 104] on div "$ 0" at bounding box center [349, 102] width 25 height 7
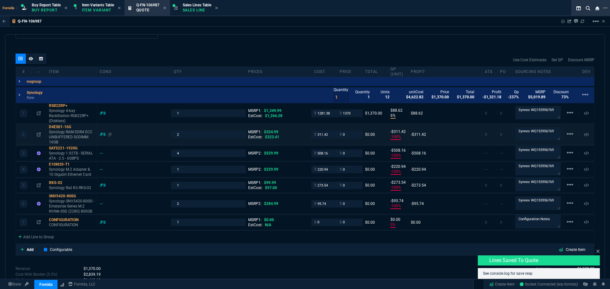
drag, startPoint x: 61, startPoint y: 139, endPoint x: 159, endPoint y: 138, distance: 97.5
click at [61, 139] on p "Synology RAM DDR4 ECC UNBUFFERED SODIMM 16GB" at bounding box center [71, 137] width 45 height 15
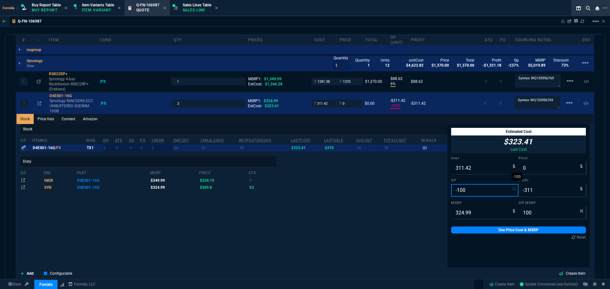
click at [462, 189] on input "-100" at bounding box center [484, 190] width 67 height 13
type input "6"
type input "331"
type input "20"
type input "-2"
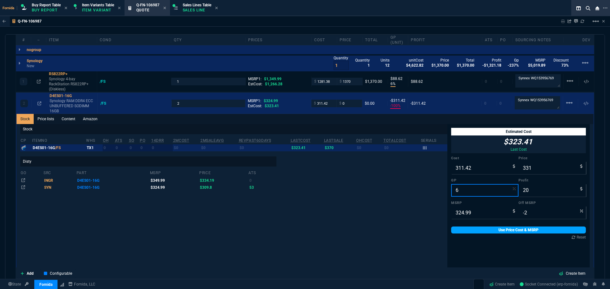
type input "6"
click at [479, 229] on link "Use Price Cost & MSRP" at bounding box center [518, 230] width 135 height 7
type input "331"
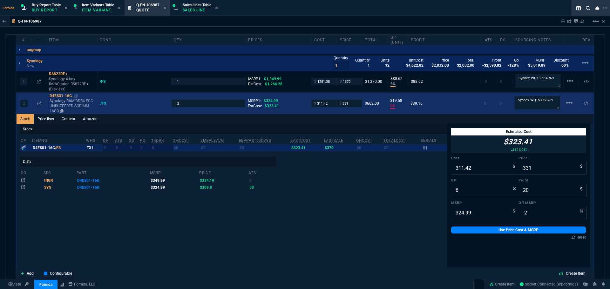
click at [84, 102] on p "Synology RAM DDR4 ECC UNBUFFERED SODIMM 16GB" at bounding box center [72, 105] width 45 height 15
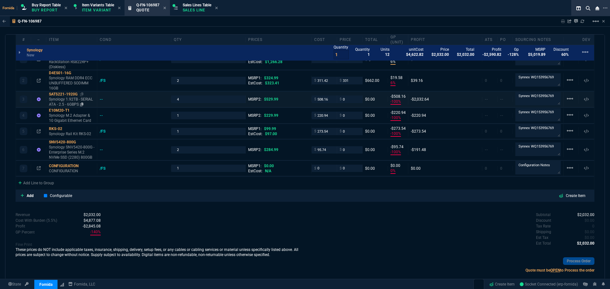
scroll to position [412, 0]
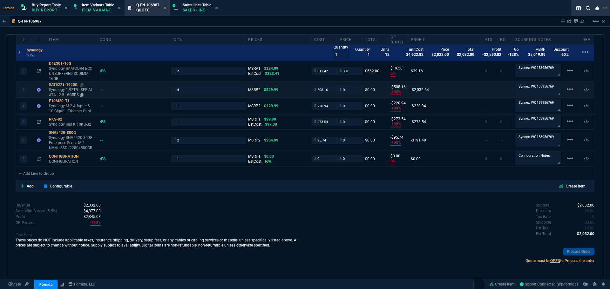
click at [69, 87] on div "SAT5221-1920G" at bounding box center [71, 84] width 45 height 5
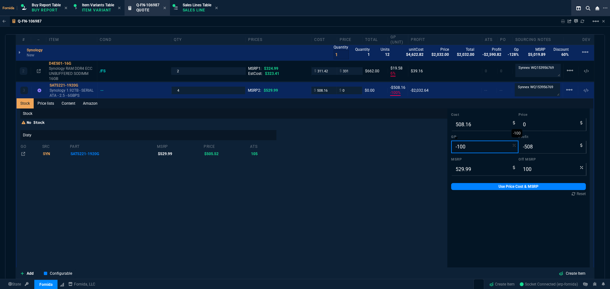
click at [464, 147] on input "-100" at bounding box center [484, 147] width 67 height 13
type input "6"
type input "541"
type input "33"
type input "-2"
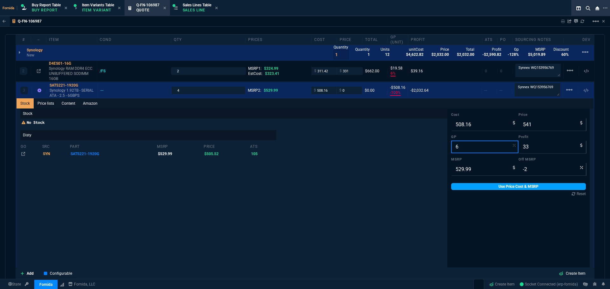
type input "6"
click at [480, 190] on link "Use Price Cost & MSRP" at bounding box center [518, 186] width 135 height 7
type input "541"
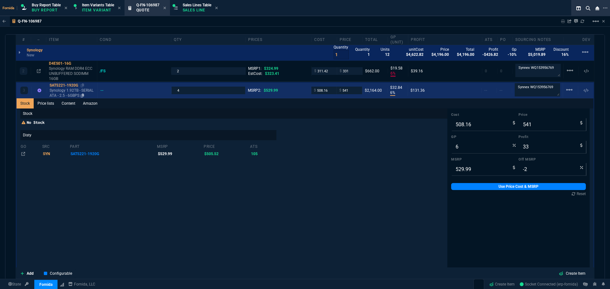
click at [69, 91] on p "Synology 1.92TB - SERIAL ATA - 2.5 - 6GBPS" at bounding box center [72, 93] width 45 height 10
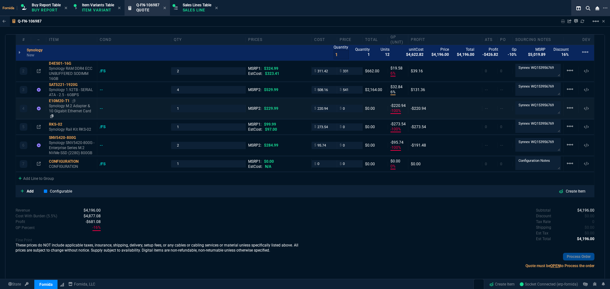
click at [68, 110] on p "Synology M.2 Adapter & 10 Gigabit Ethernet Card" at bounding box center [71, 111] width 45 height 15
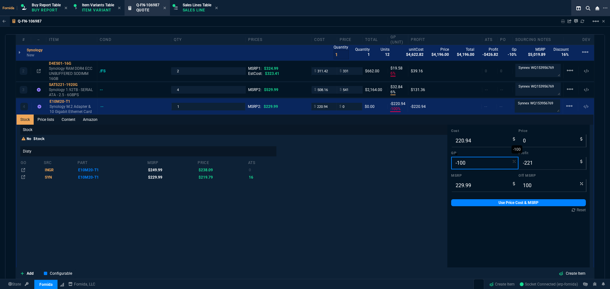
click at [471, 169] on input "-100" at bounding box center [484, 163] width 67 height 13
type input "5"
type input "233"
type input "12"
type input "-1"
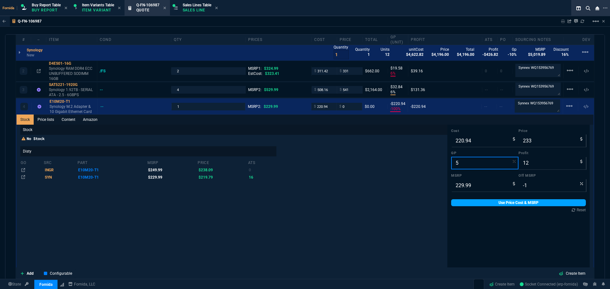
type input "5"
click at [485, 201] on link "Use Price Cost & MSRP" at bounding box center [518, 202] width 135 height 7
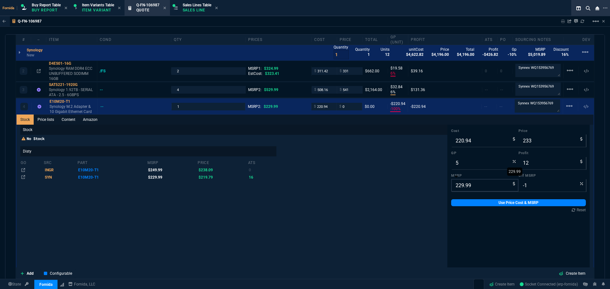
type input "233"
click at [462, 166] on input "5" at bounding box center [484, 163] width 67 height 13
type input "6"
type input "235"
type input "14"
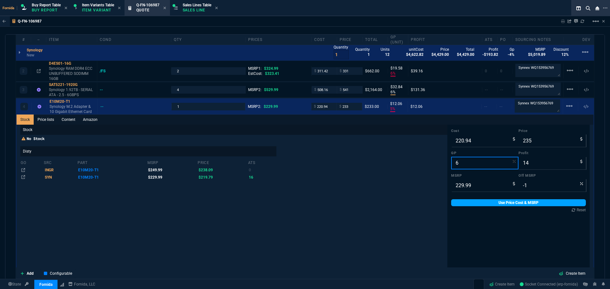
type input "-2"
type input "233"
type input "5"
type input "12"
click at [480, 203] on link "Use Price Cost & MSRP" at bounding box center [518, 202] width 135 height 7
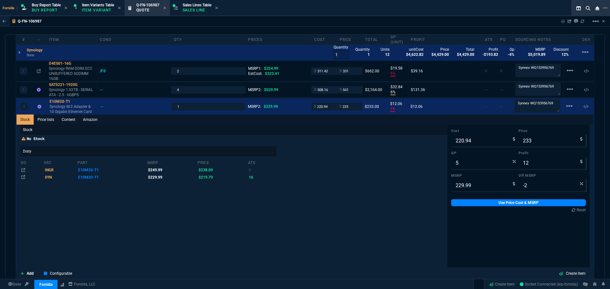
type input "-1"
click at [464, 163] on input "5" at bounding box center [484, 163] width 67 height 13
type input "6"
type input "235"
type input "14"
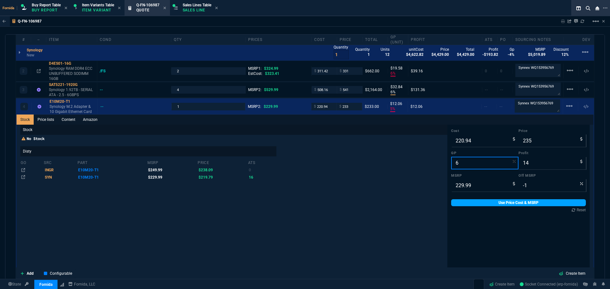
type input "233"
type input "5"
type input "12"
click at [468, 205] on link "Use Price Cost & MSRP" at bounding box center [518, 202] width 135 height 7
click at [455, 164] on input "5" at bounding box center [484, 163] width 67 height 13
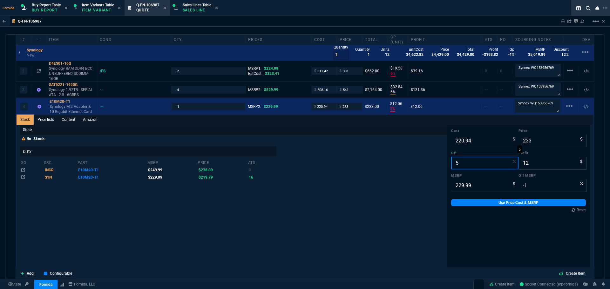
click at [498, 161] on input "5" at bounding box center [484, 163] width 67 height 13
type input "6"
type input "235"
type input "14"
type input "6"
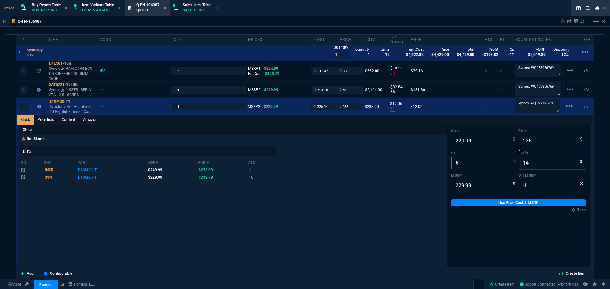
click at [496, 162] on input "6" at bounding box center [484, 163] width 67 height 13
type input "-2"
click at [421, 207] on div "Stock No Stock Disty go src part msrp price ats INGR E10M20-T1 $249.99 $238.09 …" at bounding box center [233, 226] width 427 height 203
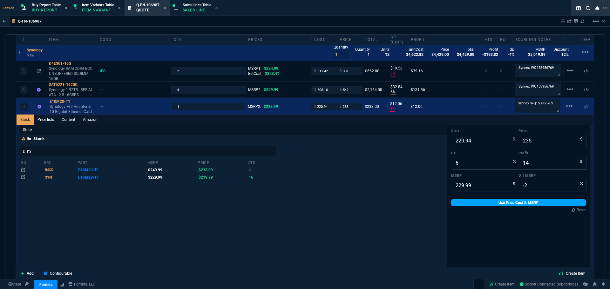
click at [476, 204] on link "Use Price Cost & MSRP" at bounding box center [518, 202] width 135 height 7
type input "235"
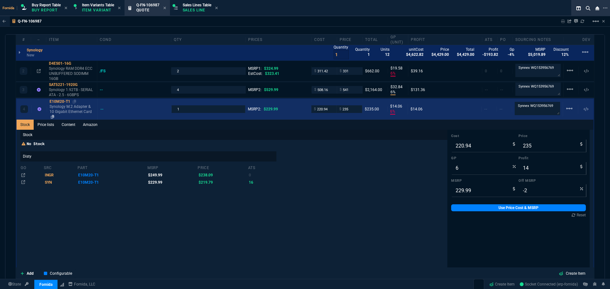
click at [64, 106] on p "Synology M.2 Adapter & 10 Gigabit Ethernet Card" at bounding box center [72, 111] width 45 height 15
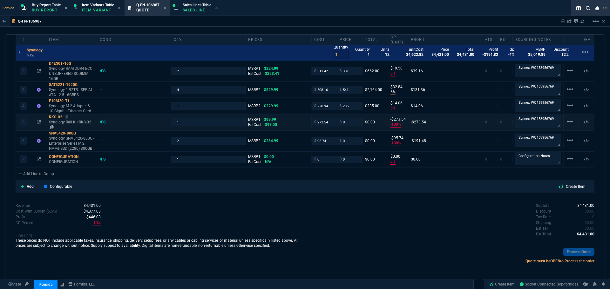
click at [64, 124] on p "Synology Rail Kit RKS-02" at bounding box center [71, 125] width 45 height 10
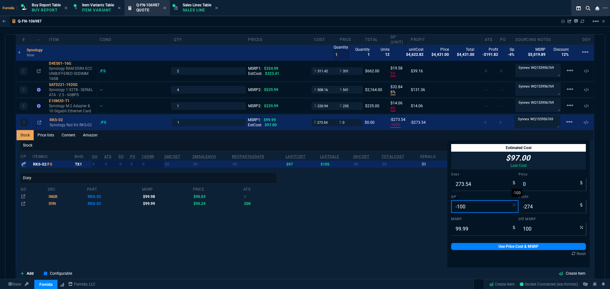
click at [465, 208] on input "-100" at bounding box center [484, 206] width 67 height 13
type input "6"
type input "291"
type input "17"
type input "-191"
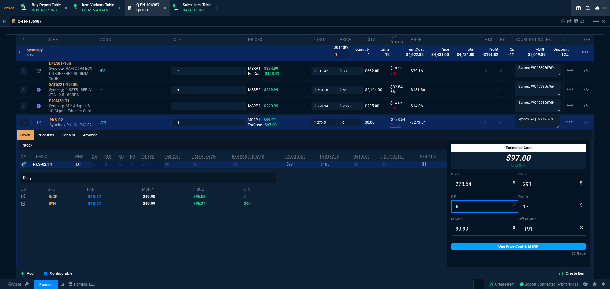
type input "6"
click at [481, 245] on link "Use Price Cost & MSRP" at bounding box center [518, 246] width 135 height 7
type input "291"
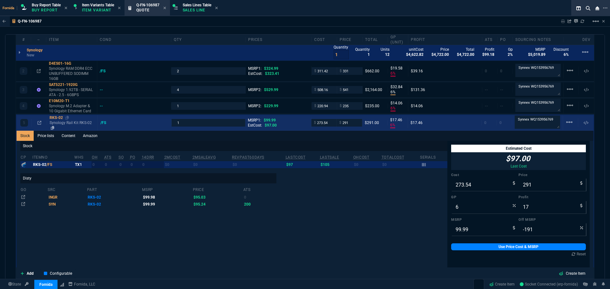
click at [62, 129] on p "Synology Rail Kit RKS-02" at bounding box center [72, 125] width 45 height 10
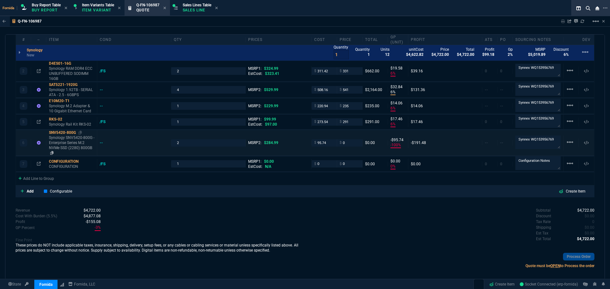
click at [68, 147] on p "Synology SNV5420-800G - Enterprise Series M.2 NVMe SSD (2280) 800GB" at bounding box center [71, 145] width 45 height 20
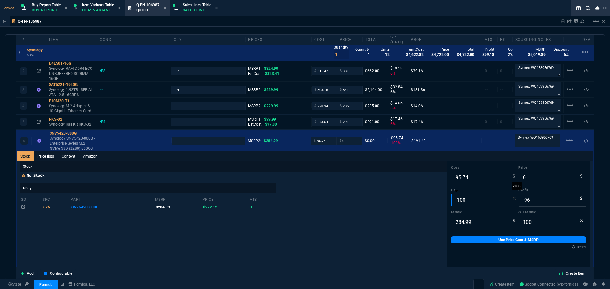
click at [456, 202] on input "-100" at bounding box center [484, 200] width 67 height 13
type input "6"
type input "102"
type input "6"
type input "64"
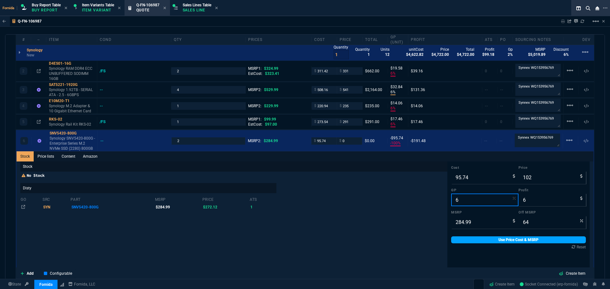
type input "6"
click at [465, 237] on link "Use Price Cost & MSRP" at bounding box center [518, 240] width 135 height 7
type input "102"
click at [466, 240] on link "Use Price Cost & MSRP" at bounding box center [518, 240] width 135 height 7
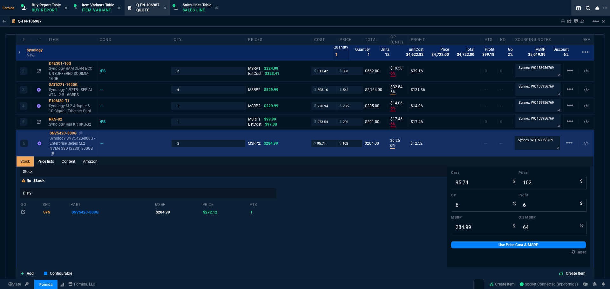
drag, startPoint x: 64, startPoint y: 136, endPoint x: 76, endPoint y: 133, distance: 11.3
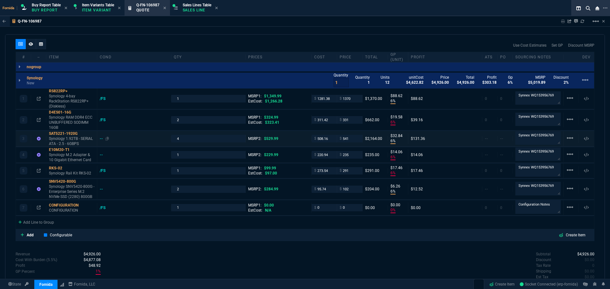
scroll to position [348, 0]
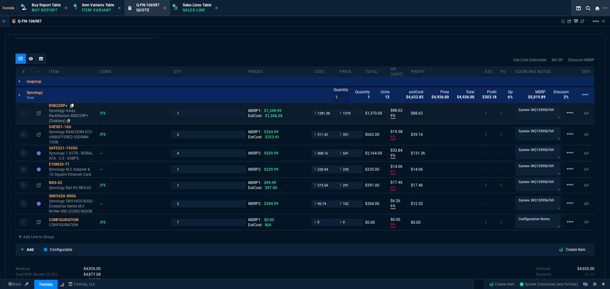
click at [72, 107] on icon at bounding box center [71, 106] width 3 height 4
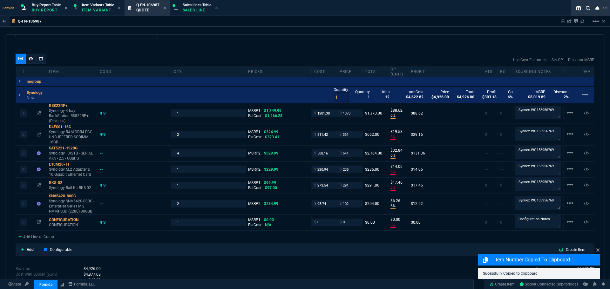
drag, startPoint x: 82, startPoint y: 149, endPoint x: 51, endPoint y: 146, distance: 31.2
click at [81, 149] on div "SAT5221-1920G" at bounding box center [71, 148] width 45 height 5
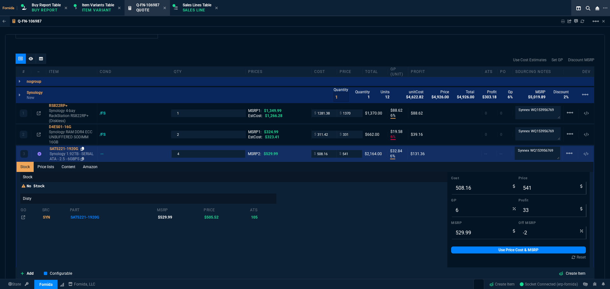
click at [82, 150] on icon at bounding box center [82, 149] width 3 height 4
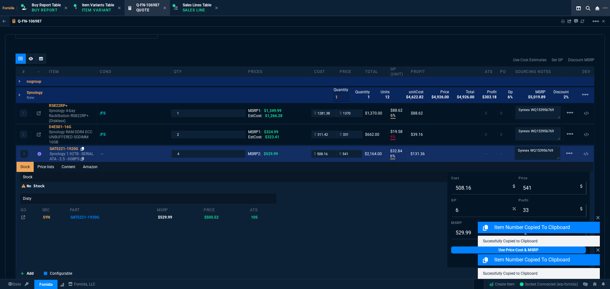
click at [82, 150] on icon at bounding box center [82, 149] width 3 height 4
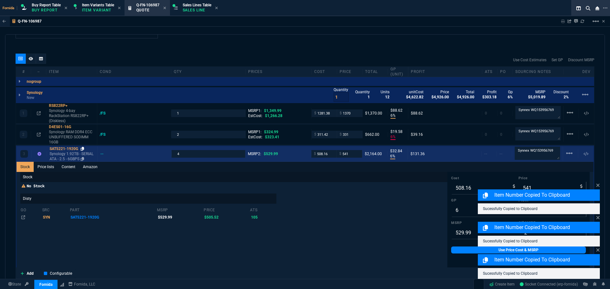
click at [82, 150] on icon at bounding box center [82, 149] width 3 height 4
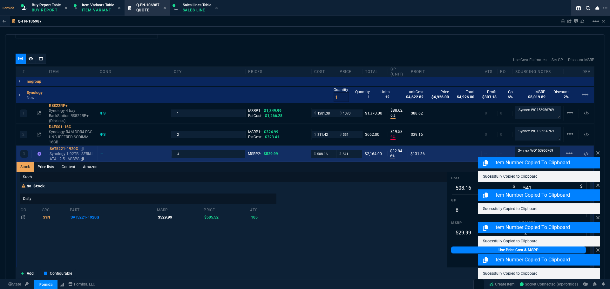
click at [72, 153] on p "Synology 1.92TB - SERIAL ATA - 2.5 - 6GBPS" at bounding box center [72, 157] width 45 height 10
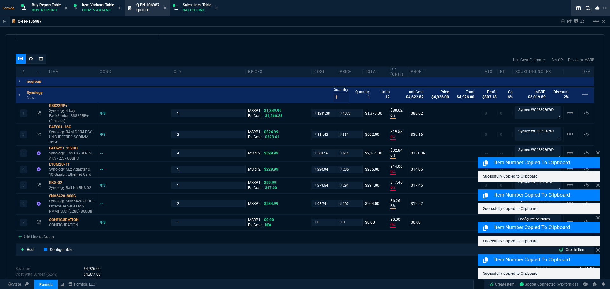
click at [33, 61] on div at bounding box center [31, 59] width 10 height 10
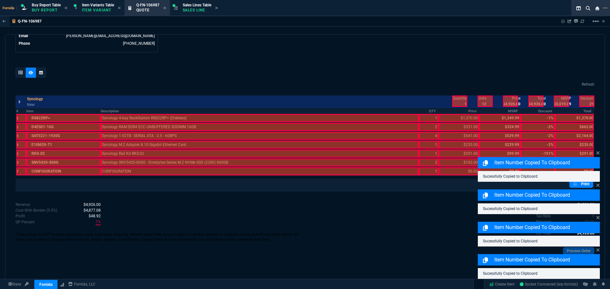
scroll to position [334, 0]
drag, startPoint x: 19, startPoint y: 113, endPoint x: 353, endPoint y: 109, distance: 333.9
click at [19, 112] on th "#" at bounding box center [21, 111] width 10 height 5
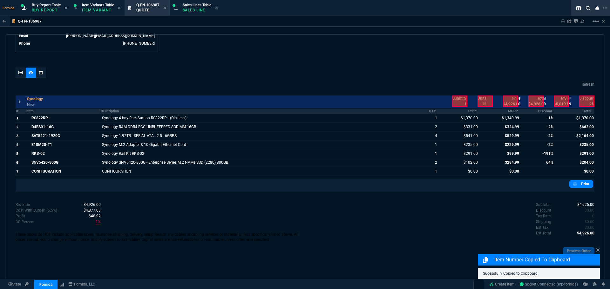
click at [512, 112] on th "MSRP" at bounding box center [499, 111] width 41 height 5
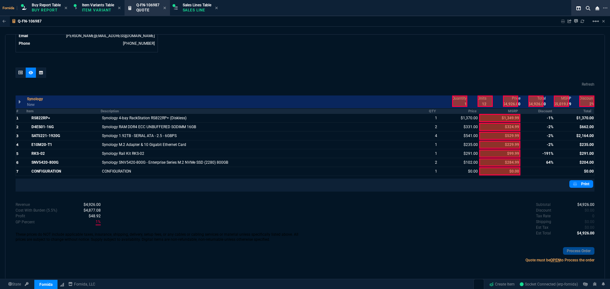
click at [536, 112] on th "Discount" at bounding box center [537, 111] width 34 height 5
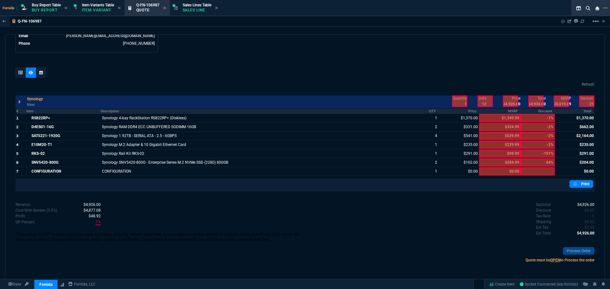
click at [508, 101] on div at bounding box center [510, 101] width 15 height 11
click at [448, 102] on div "Quantity 1 Units 12 unitCost $4,622.82 Price $4,926.00 Total $4,926.00 Profit $…" at bounding box center [520, 101] width 149 height 14
click at [463, 104] on div at bounding box center [459, 101] width 15 height 11
click at [452, 102] on div at bounding box center [459, 101] width 15 height 11
click at [461, 102] on div at bounding box center [459, 101] width 15 height 11
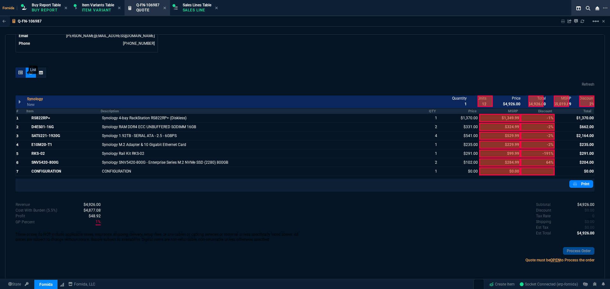
click at [18, 74] on icon at bounding box center [20, 73] width 4 height 4
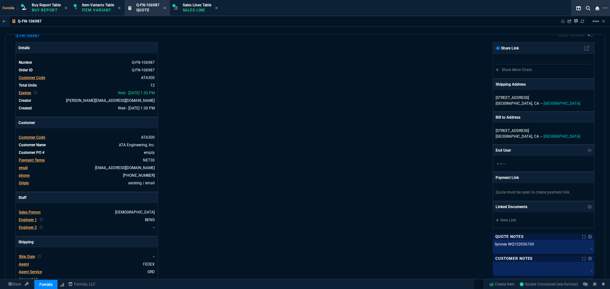
scroll to position [0, 0]
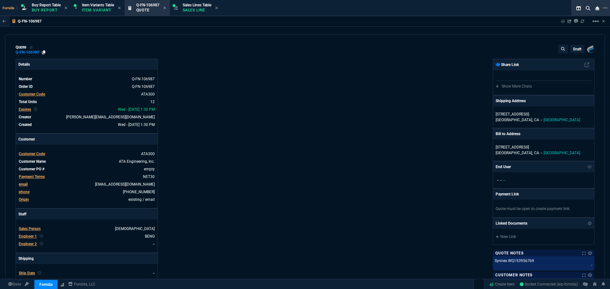
click at [43, 53] on icon at bounding box center [43, 53] width 3 height 4
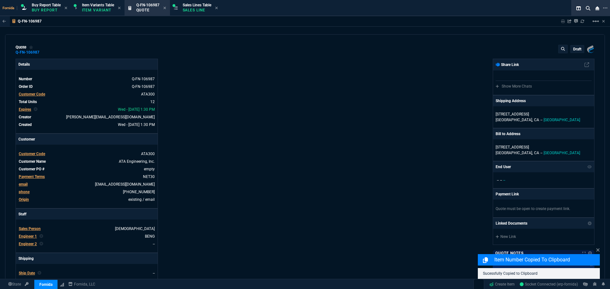
click at [214, 70] on div "Details Number Q-FN-106987 Order ID Q-FN-106987 Customer Code ATA300 Total Unit…" at bounding box center [160, 223] width 289 height 328
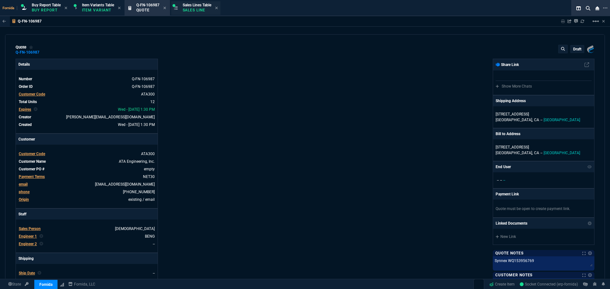
click at [180, 9] on div "Sales Lines Table Sales Line" at bounding box center [195, 8] width 49 height 14
